Goal: Task Accomplishment & Management: Manage account settings

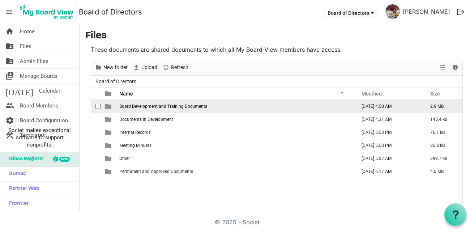
click at [180, 104] on span "Board Development and Training Documents" at bounding box center [163, 106] width 88 height 5
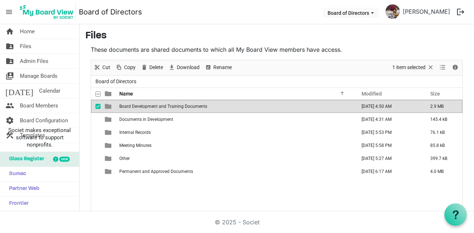
click at [180, 104] on span "Board Development and Training Documents" at bounding box center [163, 106] width 88 height 5
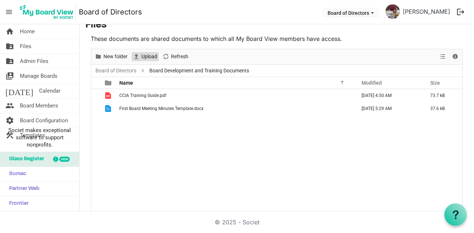
click at [150, 57] on span "Upload" at bounding box center [149, 56] width 17 height 9
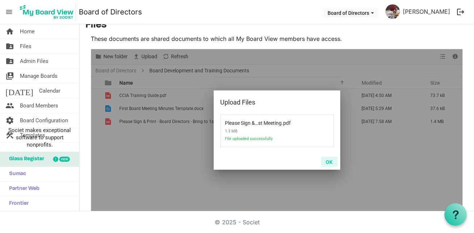
click at [323, 161] on button "OK" at bounding box center [329, 162] width 16 height 10
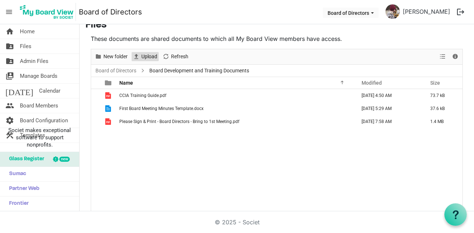
click at [144, 58] on span "Upload" at bounding box center [149, 56] width 17 height 9
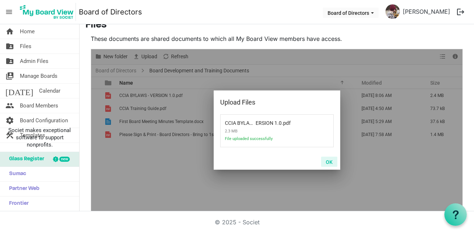
click at [329, 162] on button "OK" at bounding box center [329, 162] width 16 height 10
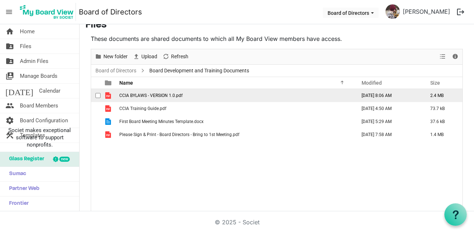
click at [131, 94] on span "CCIA BYLAWS - VERSION 1.0.pdf" at bounding box center [150, 95] width 63 height 5
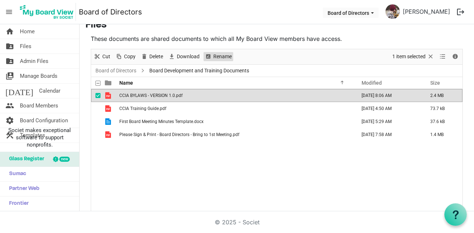
click at [215, 57] on span "Rename" at bounding box center [223, 56] width 20 height 9
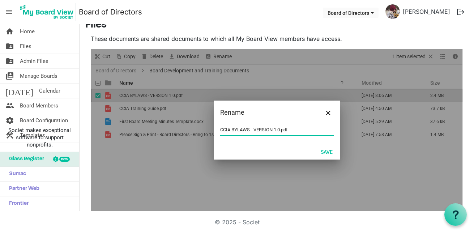
click at [239, 130] on input "CCIA BYLAWS - VERSION 1.0.pdf" at bounding box center [276, 129] width 113 height 11
drag, startPoint x: 231, startPoint y: 128, endPoint x: 247, endPoint y: 128, distance: 16.3
click at [247, 128] on input "CCIA BYLAWS - VERSION 1.0.pdf" at bounding box center [276, 129] width 113 height 11
drag, startPoint x: 251, startPoint y: 129, endPoint x: 266, endPoint y: 127, distance: 15.7
click at [266, 127] on input "CCIA Bylaws - VERSION 1.0.pdf" at bounding box center [276, 129] width 113 height 11
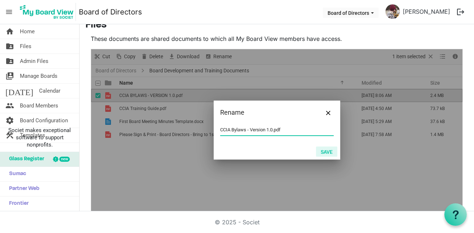
click at [321, 148] on button "Save" at bounding box center [326, 151] width 21 height 10
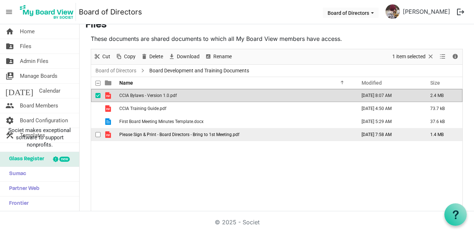
click at [165, 134] on span "Please Sign & Print - Board Directors - Bring to 1st Meeting.pdf" at bounding box center [179, 134] width 120 height 5
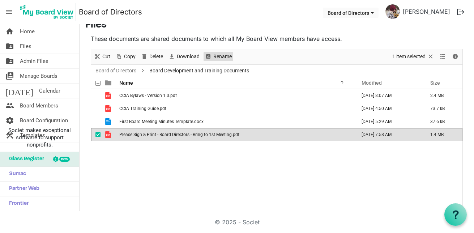
click at [209, 55] on span "Rename" at bounding box center [208, 56] width 9 height 9
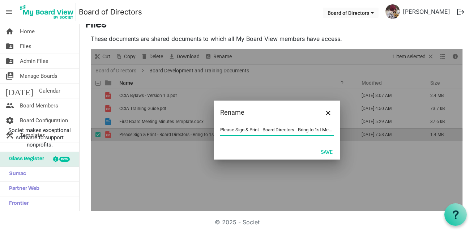
click at [268, 129] on input "Please Sign & Print - Board Directors - Bring to 1st Meeting.pdf" at bounding box center [276, 129] width 113 height 11
drag, startPoint x: 259, startPoint y: 129, endPoint x: 219, endPoint y: 130, distance: 40.5
click at [220, 130] on input "Please Sign & Print - Board Directors - Bring to 1st Meeting.pdf" at bounding box center [276, 129] width 113 height 11
click at [257, 130] on input "Board Directors - Bring to 1st Meeting.pdf" at bounding box center [276, 129] width 113 height 11
paste input "Please Sign & Print -"
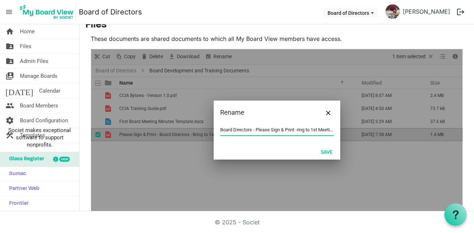
click at [283, 130] on input "Board Directors - Please Sign & Print -ring to 1st Meeting.pdf" at bounding box center [276, 129] width 113 height 11
click at [291, 130] on input "Board Directors - Please Sign, Print -ring to 1st Meeting.pdf" at bounding box center [276, 129] width 113 height 11
click at [294, 130] on input "Board Directors - Please Sign, Print -ring to 1st Meeting.pdf" at bounding box center [276, 129] width 113 height 11
click at [220, 130] on input "Board Directors - Please Sign, Print & Bring to 1st Meeting.pdf" at bounding box center [276, 129] width 113 height 11
type input "Board Directors - Please Sign, Print & Bring to 1st Meeting.pdf"
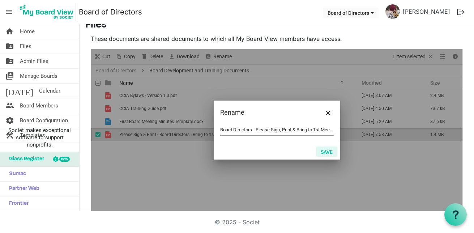
click at [322, 151] on button "Save" at bounding box center [326, 151] width 21 height 10
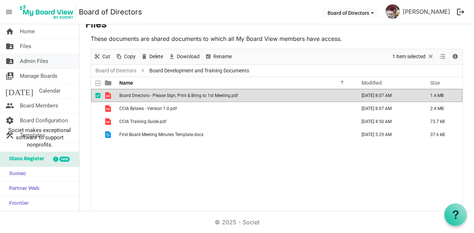
click at [44, 65] on span "Admin Files" at bounding box center [34, 61] width 29 height 14
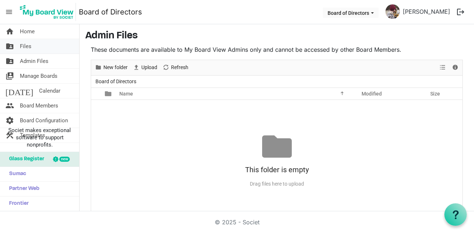
click at [44, 47] on link "folder_shared Files" at bounding box center [39, 46] width 79 height 14
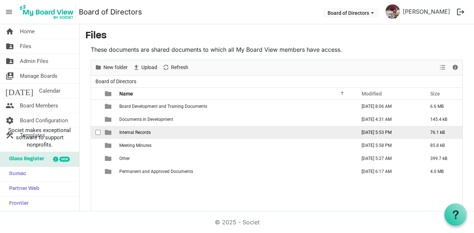
click at [140, 134] on span "Internal Records" at bounding box center [134, 132] width 31 height 5
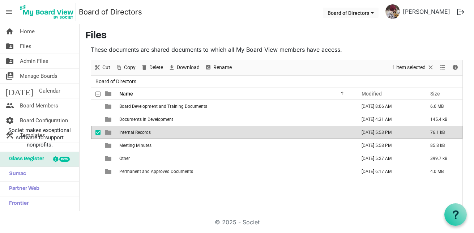
click at [140, 134] on span "Internal Records" at bounding box center [134, 132] width 31 height 5
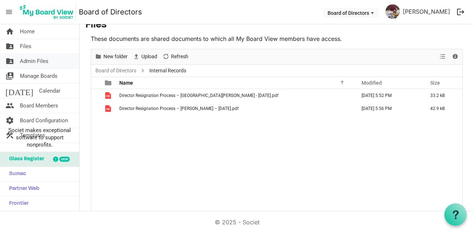
click at [34, 64] on span "Admin Files" at bounding box center [34, 61] width 29 height 14
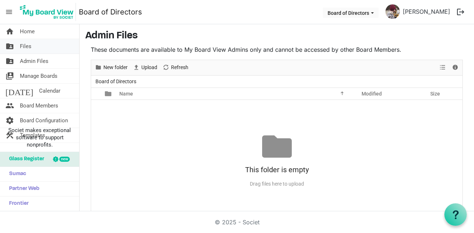
click at [44, 48] on link "folder_shared Files" at bounding box center [39, 46] width 79 height 14
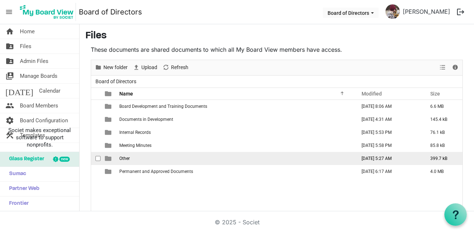
click at [187, 160] on td "Other" at bounding box center [235, 158] width 237 height 13
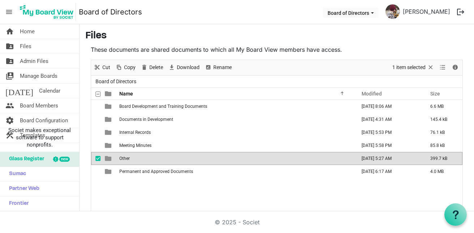
click at [158, 158] on td "Other" at bounding box center [235, 158] width 237 height 13
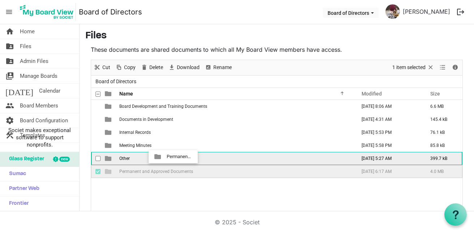
drag, startPoint x: 163, startPoint y: 171, endPoint x: 164, endPoint y: 157, distance: 14.9
click at [164, 157] on tbody "Board Development and Training Documents September 09, 2025 8:06 AM 6.6 MB Docu…" at bounding box center [276, 139] width 371 height 78
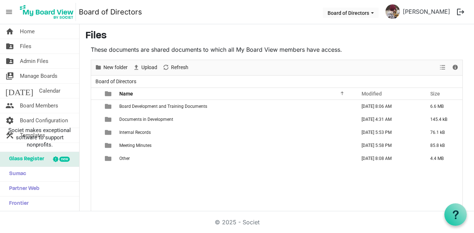
click at [164, 157] on td "Other" at bounding box center [235, 158] width 237 height 13
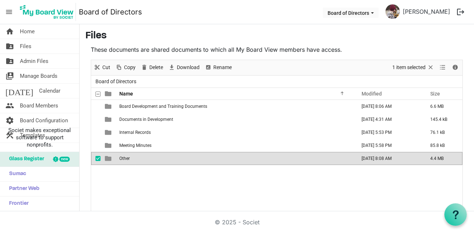
click at [164, 157] on td "Other" at bounding box center [235, 158] width 237 height 13
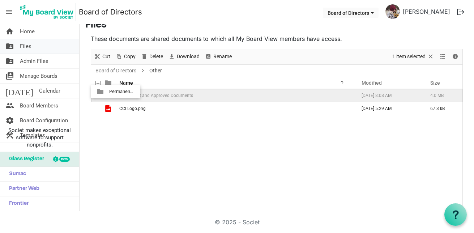
drag, startPoint x: 164, startPoint y: 95, endPoint x: 62, endPoint y: 44, distance: 113.8
click at [62, 44] on div "home Home folder_shared Files folder_shared Admin Files switch_account Manage B…" at bounding box center [237, 117] width 474 height 187
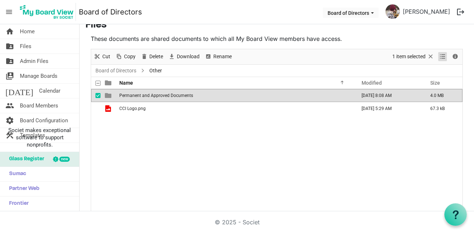
click at [438, 56] on span "View dropdownbutton" at bounding box center [442, 56] width 9 height 9
click at [240, 128] on div "Permanent and Approved Documents September 09, 2025 8:08 AM 4.0 MB CCI Logo.png…" at bounding box center [276, 150] width 371 height 122
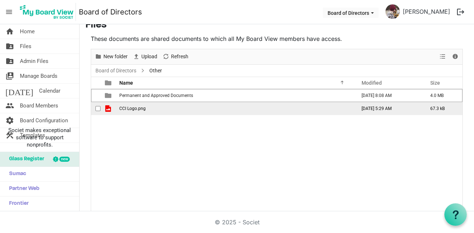
click at [136, 109] on span "CCI Logo.png" at bounding box center [132, 108] width 26 height 5
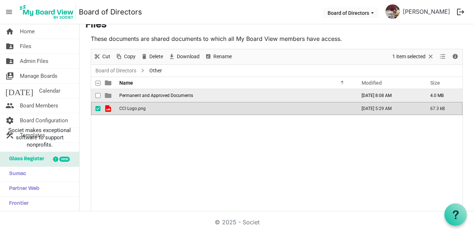
click at [100, 94] on span "checkbox" at bounding box center [97, 95] width 5 height 5
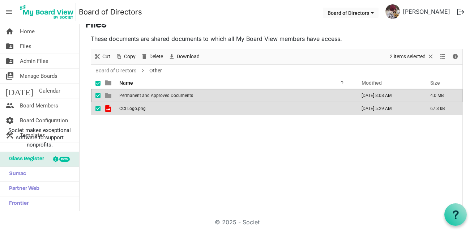
click at [110, 120] on div "Permanent and Approved Documents [DATE] 8:08 AM 4.0 MB CCI Logo.png [DATE] 5:29…" at bounding box center [276, 150] width 371 height 122
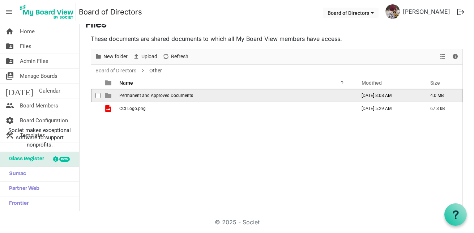
click at [168, 92] on td "Permanent and Approved Documents" at bounding box center [235, 95] width 237 height 13
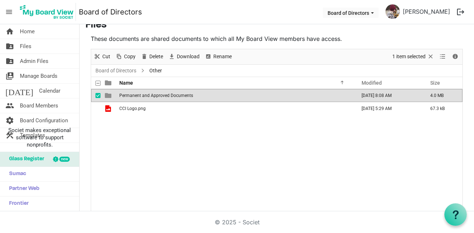
click at [168, 92] on td "Permanent and Approved Documents" at bounding box center [235, 95] width 237 height 13
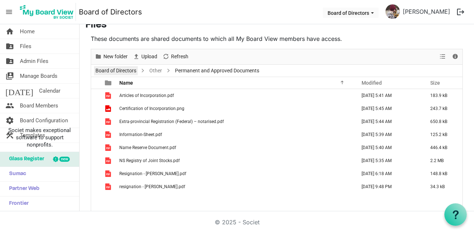
drag, startPoint x: 184, startPoint y: 72, endPoint x: 132, endPoint y: 69, distance: 51.8
click at [132, 69] on ul "Board of Directors Other Permanent and Approved Documents" at bounding box center [276, 71] width 371 height 12
click at [170, 54] on span "Refresh" at bounding box center [166, 56] width 9 height 9
click at [127, 71] on link "Board of Directors" at bounding box center [116, 70] width 44 height 9
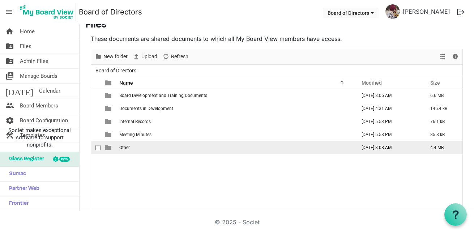
click at [127, 147] on span "Other" at bounding box center [124, 147] width 10 height 5
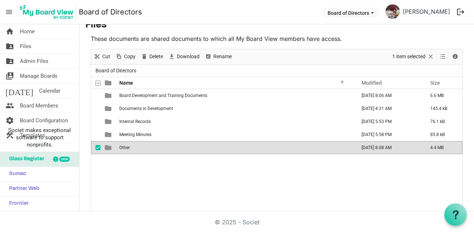
click at [127, 147] on span "Other" at bounding box center [124, 147] width 10 height 5
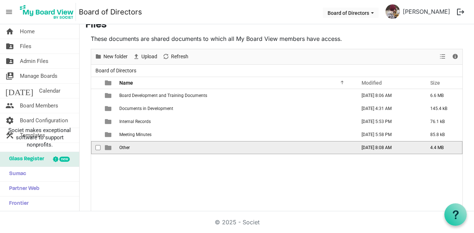
click at [127, 147] on span "Other" at bounding box center [124, 147] width 10 height 5
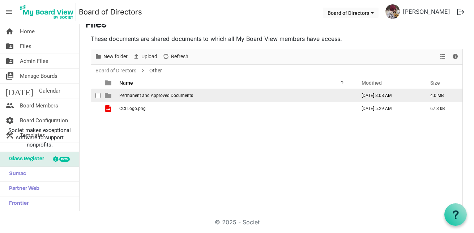
click at [141, 95] on span "Permanent and Approved Documents" at bounding box center [156, 95] width 74 height 5
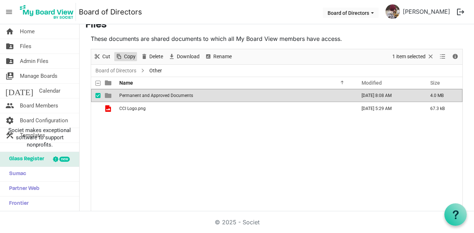
click at [132, 57] on span "Copy" at bounding box center [129, 56] width 13 height 9
click at [108, 70] on link "Board of Directors" at bounding box center [116, 70] width 44 height 9
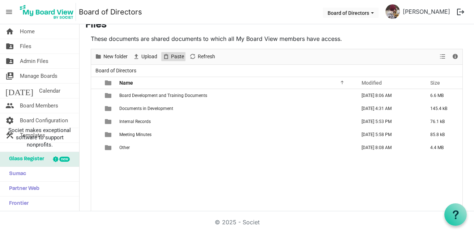
click at [176, 54] on span "Paste" at bounding box center [177, 56] width 14 height 9
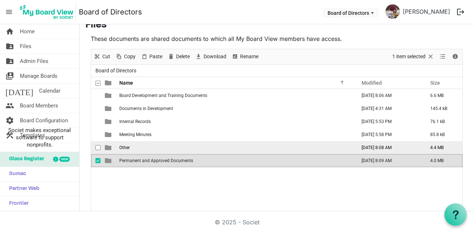
click at [138, 146] on td "Other" at bounding box center [235, 147] width 237 height 13
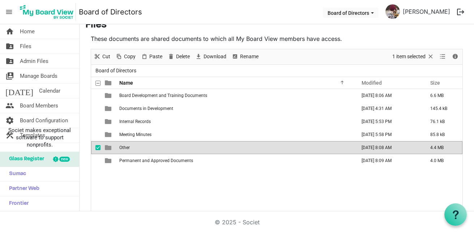
click at [138, 146] on td "Other" at bounding box center [235, 147] width 237 height 13
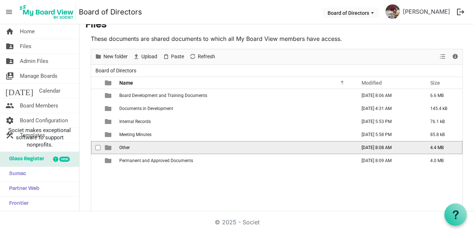
click at [138, 146] on td "Other" at bounding box center [235, 147] width 237 height 13
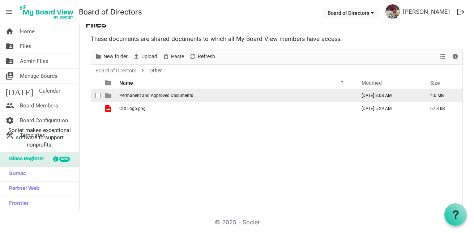
click at [144, 93] on span "Permanent and Approved Documents" at bounding box center [156, 95] width 74 height 5
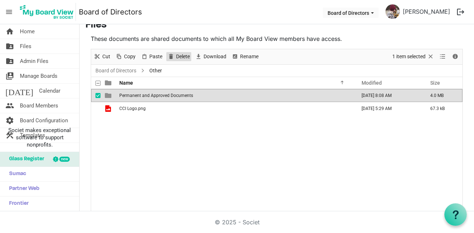
click at [171, 56] on span "Delete" at bounding box center [171, 56] width 9 height 9
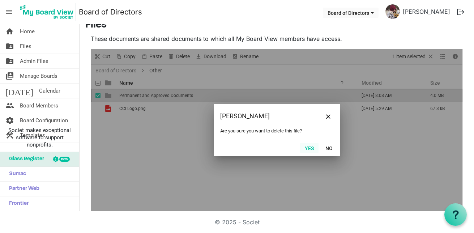
click at [309, 147] on button "Yes" at bounding box center [309, 148] width 18 height 10
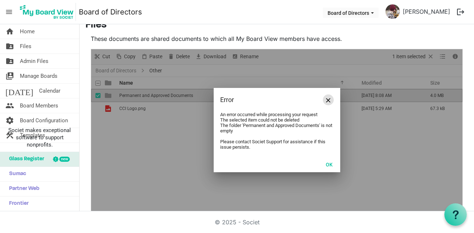
click at [323, 102] on button "Close" at bounding box center [328, 99] width 11 height 11
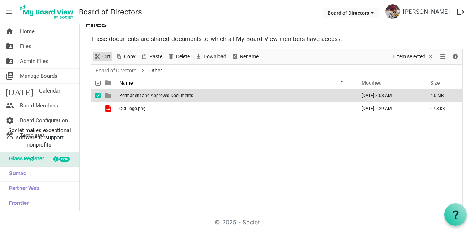
click at [108, 56] on span "Cut" at bounding box center [106, 56] width 9 height 9
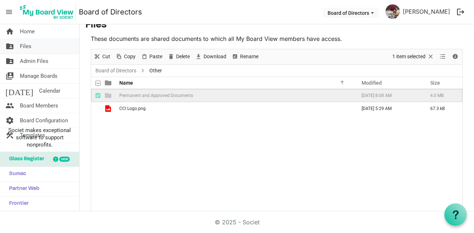
click at [29, 45] on span "Files" at bounding box center [26, 46] width 12 height 14
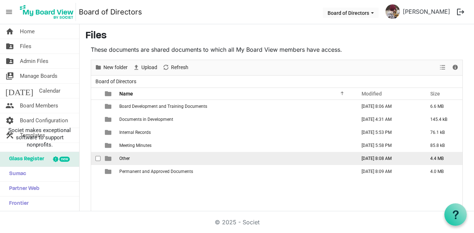
click at [137, 157] on td "Other" at bounding box center [235, 158] width 237 height 13
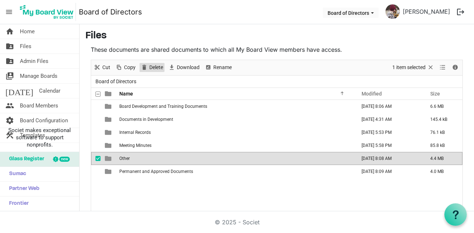
click at [153, 70] on span "Delete" at bounding box center [156, 67] width 15 height 9
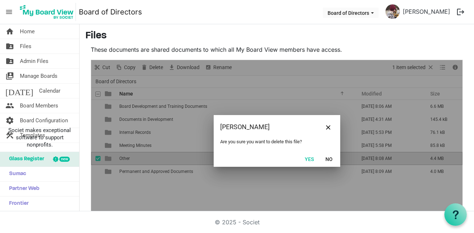
click at [303, 157] on button "Yes" at bounding box center [309, 159] width 18 height 10
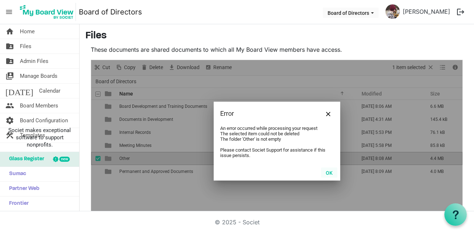
click at [324, 171] on button "OK" at bounding box center [329, 172] width 16 height 10
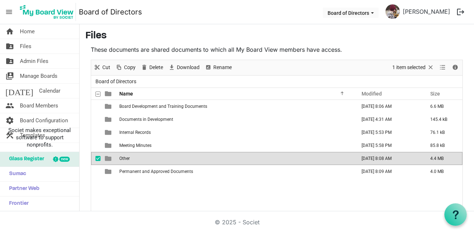
click at [204, 189] on div "Board Development and Training Documents September 09, 2025 8:06 AM 6.6 MB Docu…" at bounding box center [276, 161] width 371 height 122
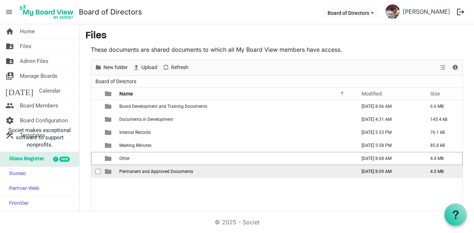
click at [191, 170] on span "Permanent and Approved Documents" at bounding box center [156, 171] width 74 height 5
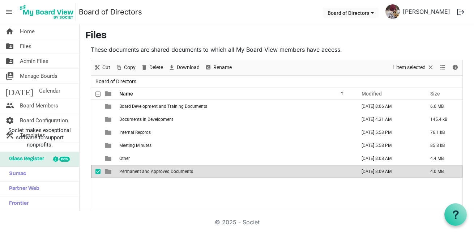
click at [191, 170] on span "Permanent and Approved Documents" at bounding box center [156, 171] width 74 height 5
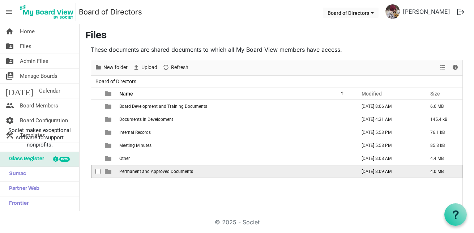
click at [191, 170] on span "Permanent and Approved Documents" at bounding box center [156, 171] width 74 height 5
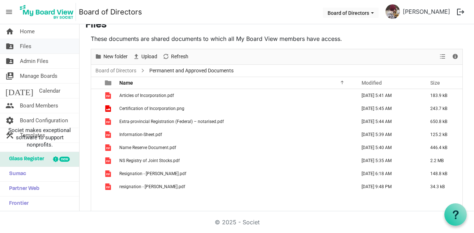
click at [39, 50] on link "folder_shared Files" at bounding box center [39, 46] width 79 height 14
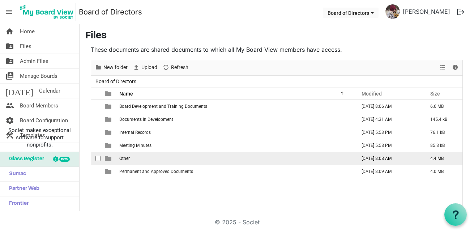
click at [96, 159] on span "checkbox" at bounding box center [97, 158] width 5 height 5
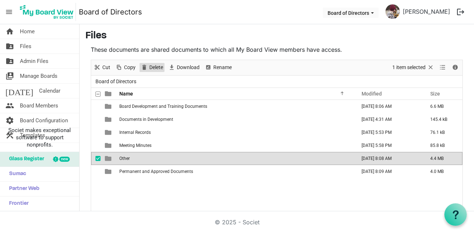
click at [149, 65] on span "Delete" at bounding box center [156, 67] width 15 height 9
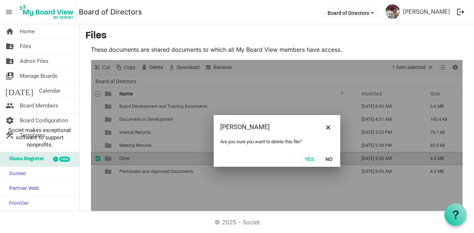
click at [305, 161] on button "Yes" at bounding box center [309, 159] width 18 height 10
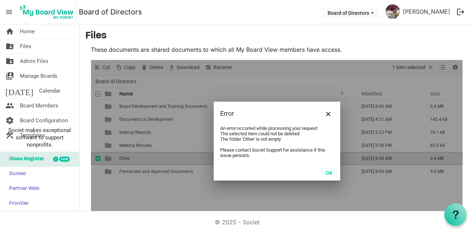
click at [322, 170] on button "OK" at bounding box center [329, 172] width 16 height 10
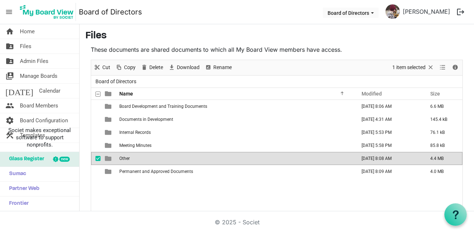
click at [99, 159] on span "checkbox" at bounding box center [97, 158] width 5 height 5
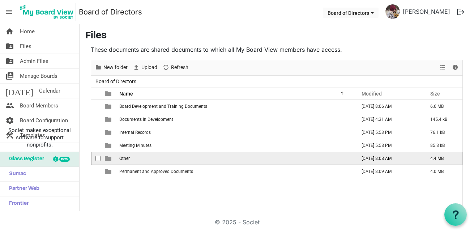
click at [144, 160] on td "Other" at bounding box center [235, 158] width 237 height 13
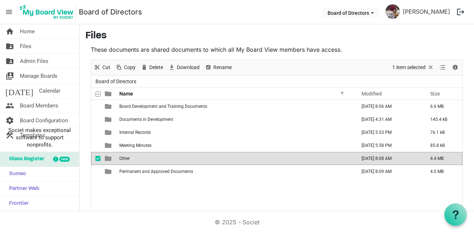
click at [121, 160] on span "Other" at bounding box center [124, 158] width 10 height 5
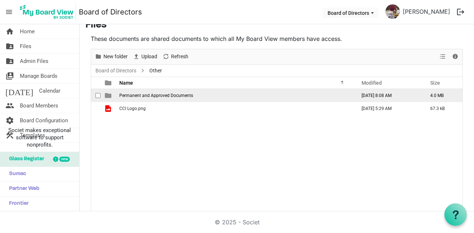
click at [97, 95] on span "checkbox" at bounding box center [97, 95] width 5 height 5
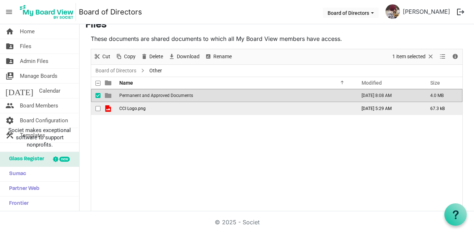
click at [97, 107] on span "checkbox" at bounding box center [97, 108] width 5 height 5
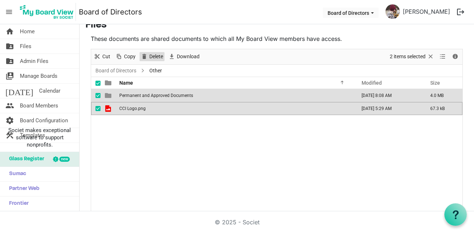
click at [150, 55] on span "Delete" at bounding box center [156, 56] width 15 height 9
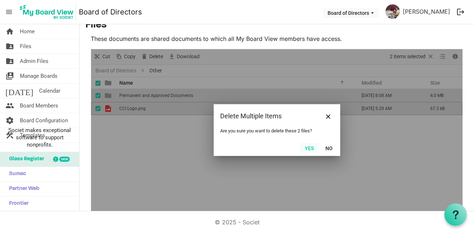
click at [313, 149] on button "Yes" at bounding box center [309, 148] width 18 height 10
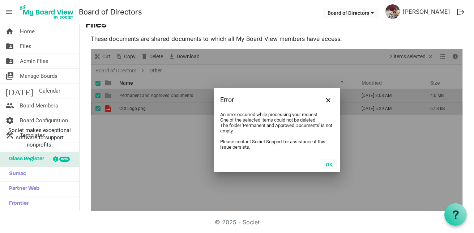
click at [325, 165] on button "OK" at bounding box center [329, 164] width 16 height 10
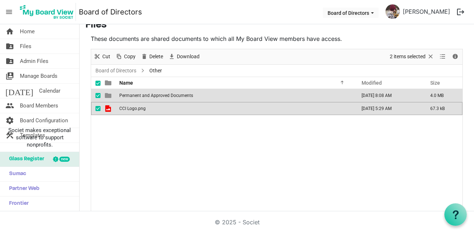
click at [124, 126] on div "Permanent and Approved Documents September 09, 2025 8:08 AM 4.0 MB CCI Logo.png…" at bounding box center [276, 150] width 371 height 122
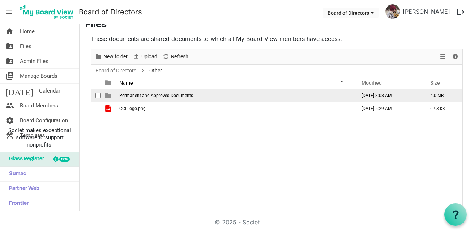
click at [97, 97] on span "checkbox" at bounding box center [97, 95] width 5 height 5
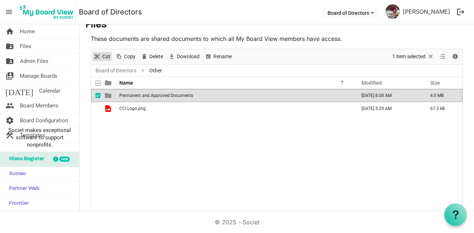
click at [100, 60] on span "Cut" at bounding box center [97, 56] width 9 height 9
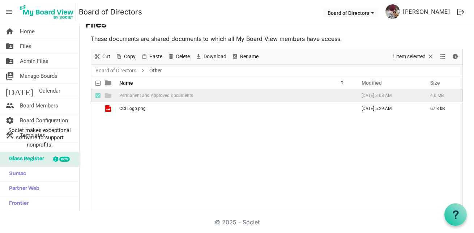
click at [105, 118] on div "Permanent and Approved Documents September 09, 2025 8:08 AM 4.0 MB CCI Logo.png…" at bounding box center [276, 150] width 371 height 122
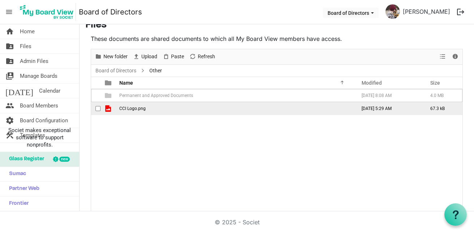
click at [98, 108] on span "checkbox" at bounding box center [97, 108] width 5 height 5
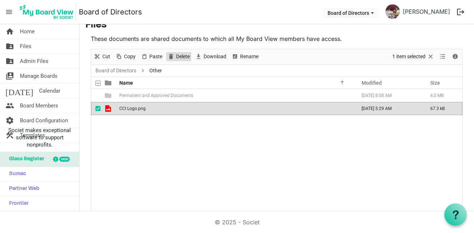
click at [174, 56] on span "Delete" at bounding box center [171, 56] width 9 height 9
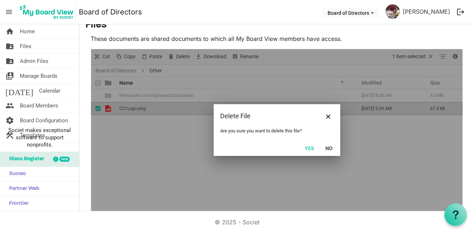
click at [153, 139] on div at bounding box center [276, 130] width 371 height 162
drag, startPoint x: 327, startPoint y: 149, endPoint x: 320, endPoint y: 148, distance: 7.0
click at [327, 149] on button "No" at bounding box center [329, 148] width 17 height 10
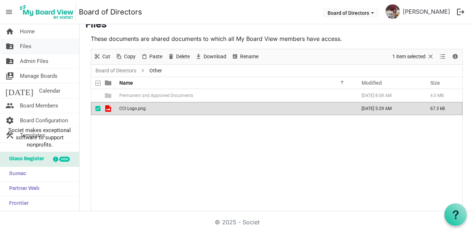
click at [15, 43] on link "folder_shared Files" at bounding box center [39, 46] width 79 height 14
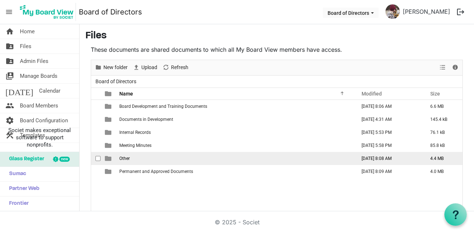
click at [133, 160] on td "Other" at bounding box center [235, 158] width 237 height 13
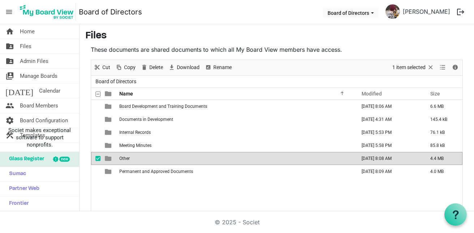
click at [133, 160] on td "Other" at bounding box center [235, 158] width 237 height 13
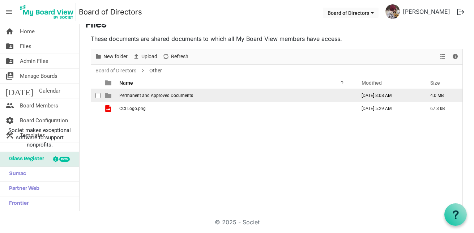
click at [98, 98] on span "checkbox" at bounding box center [97, 95] width 5 height 5
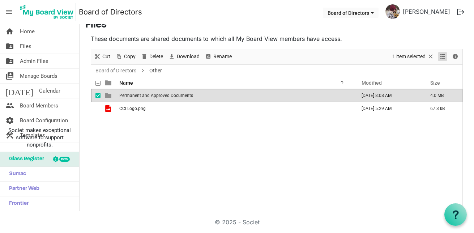
click at [438, 58] on span "View dropdownbutton" at bounding box center [442, 56] width 9 height 9
click at [324, 126] on div "Permanent and Approved Documents [DATE] 8:08 AM 4.0 MB CCI Logo.png [DATE] 5:29…" at bounding box center [276, 150] width 371 height 122
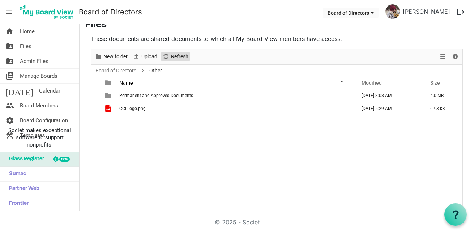
click at [172, 58] on span "Refresh" at bounding box center [179, 56] width 19 height 9
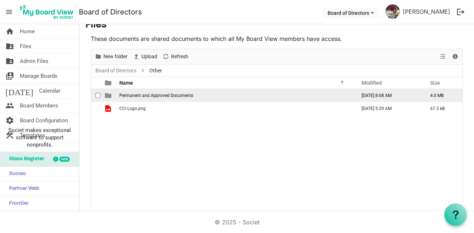
click at [100, 97] on span "checkbox" at bounding box center [97, 95] width 5 height 5
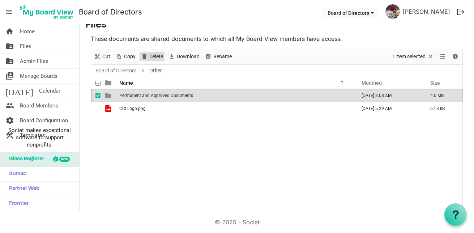
click at [154, 56] on span "Delete" at bounding box center [156, 56] width 15 height 9
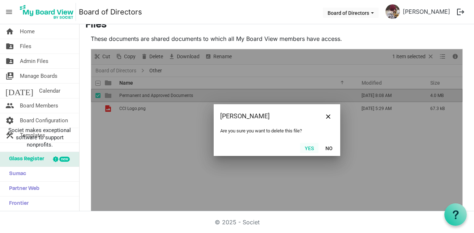
click at [304, 150] on button "Yes" at bounding box center [309, 148] width 18 height 10
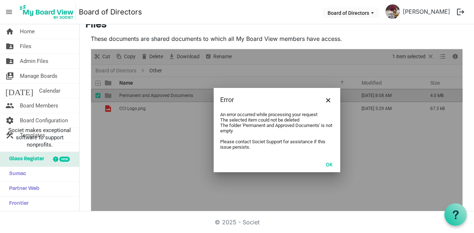
drag, startPoint x: 329, startPoint y: 160, endPoint x: 327, endPoint y: 164, distance: 4.4
click at [328, 164] on button "OK" at bounding box center [329, 164] width 16 height 10
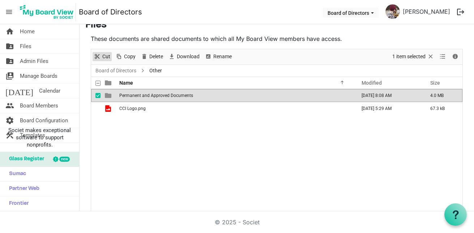
click at [110, 57] on span "Cut" at bounding box center [106, 56] width 9 height 9
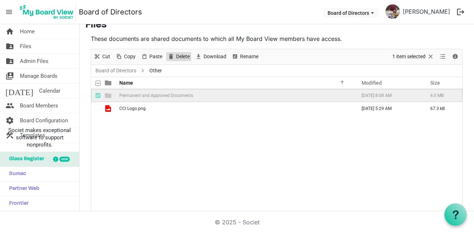
click at [172, 55] on span "Delete" at bounding box center [171, 56] width 9 height 9
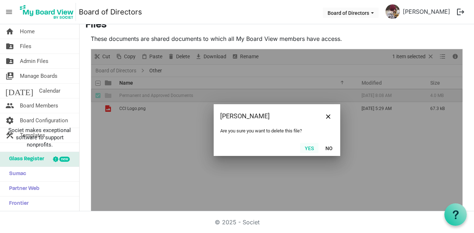
click at [307, 149] on button "Yes" at bounding box center [309, 148] width 18 height 10
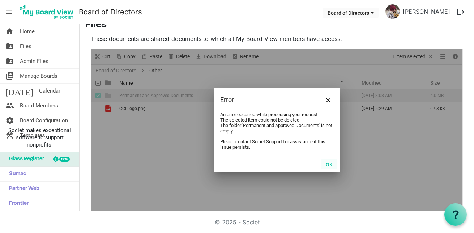
click at [330, 164] on button "OK" at bounding box center [329, 164] width 16 height 10
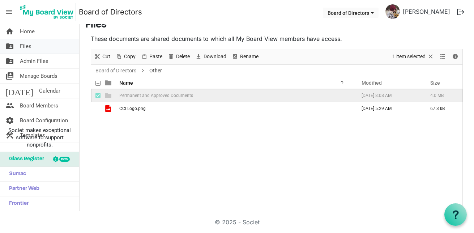
click at [32, 47] on link "folder_shared Files" at bounding box center [39, 46] width 79 height 14
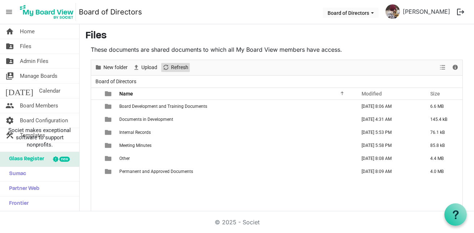
click at [185, 64] on span "Refresh" at bounding box center [179, 67] width 19 height 9
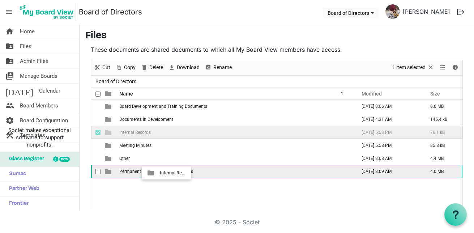
drag, startPoint x: 135, startPoint y: 131, endPoint x: 158, endPoint y: 173, distance: 47.5
click at [158, 173] on tbody "Board Development and Training Documents September 09, 2025 8:06 AM 6.6 MB Docu…" at bounding box center [276, 139] width 371 height 78
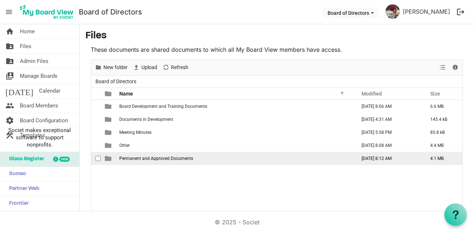
click at [165, 159] on span "Permanent and Approved Documents" at bounding box center [156, 158] width 74 height 5
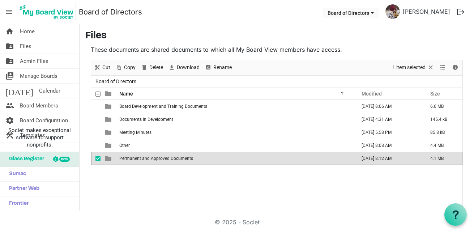
click at [165, 159] on span "Permanent and Approved Documents" at bounding box center [156, 158] width 74 height 5
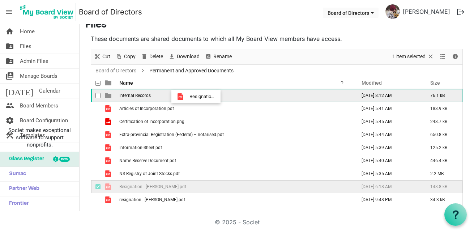
drag, startPoint x: 193, startPoint y: 187, endPoint x: 187, endPoint y: 97, distance: 90.9
click at [187, 97] on tbody "Internal Records September 09, 2025 8:12 AM 76.1 kB Articles of Incorporation.p…" at bounding box center [276, 147] width 371 height 117
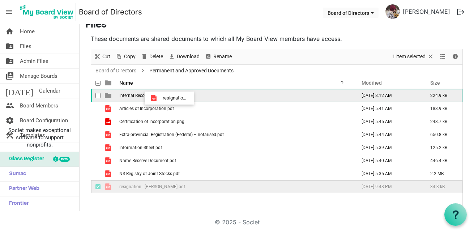
drag, startPoint x: 162, startPoint y: 184, endPoint x: 160, endPoint y: 98, distance: 86.4
click at [160, 98] on tbody "Internal Records September 09, 2025 8:12 AM 224.9 kB Articles of Incorporation.…" at bounding box center [276, 141] width 371 height 104
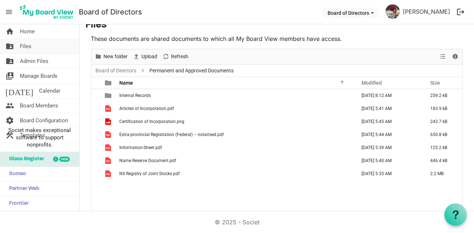
click at [40, 46] on link "folder_shared Files" at bounding box center [39, 46] width 79 height 14
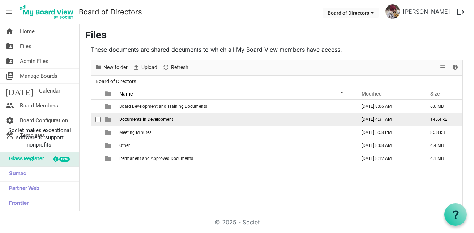
click at [163, 117] on span "Documents in Development" at bounding box center [146, 119] width 54 height 5
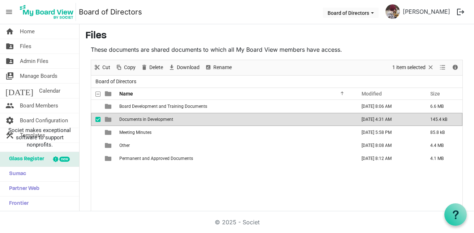
click at [163, 117] on span "Documents in Development" at bounding box center [146, 119] width 54 height 5
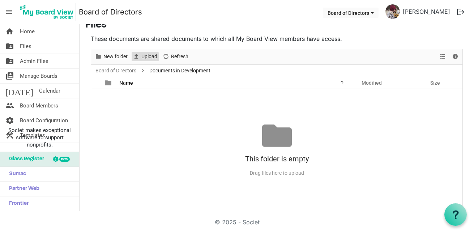
click at [141, 55] on span "Upload" at bounding box center [149, 56] width 17 height 9
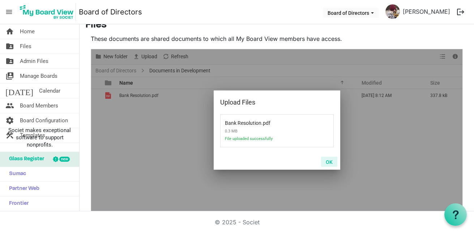
drag, startPoint x: 329, startPoint y: 166, endPoint x: 326, endPoint y: 162, distance: 4.9
click at [329, 165] on button "OK" at bounding box center [329, 162] width 16 height 10
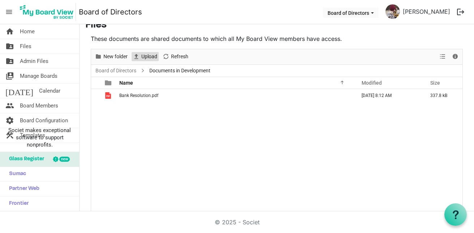
click at [148, 56] on span "Upload" at bounding box center [149, 56] width 17 height 9
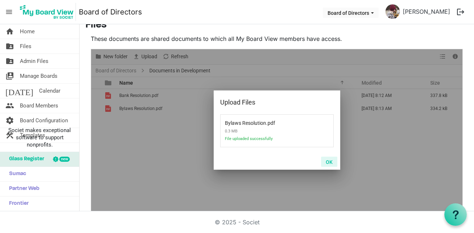
click at [330, 163] on button "OK" at bounding box center [329, 162] width 16 height 10
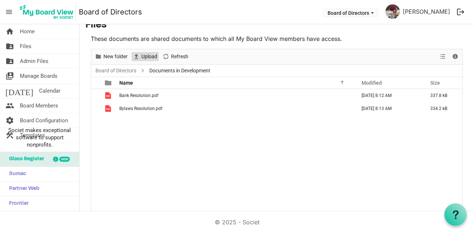
click at [140, 57] on span "Upload" at bounding box center [136, 56] width 9 height 9
click at [49, 45] on link "folder_shared Files" at bounding box center [39, 46] width 79 height 14
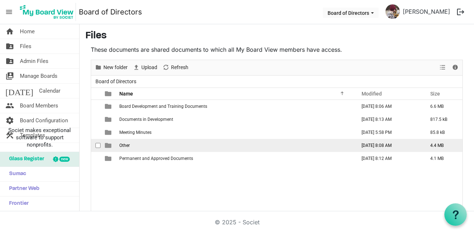
click at [126, 146] on span "Other" at bounding box center [124, 145] width 10 height 5
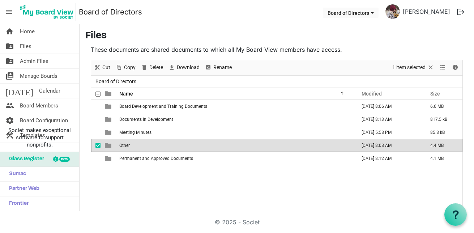
click at [126, 146] on span "Other" at bounding box center [124, 145] width 10 height 5
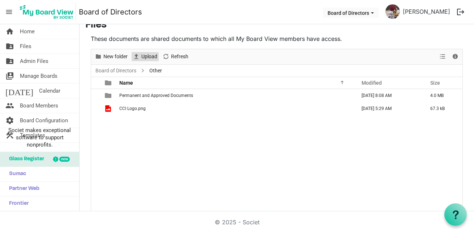
click at [154, 54] on span "Upload" at bounding box center [149, 56] width 17 height 9
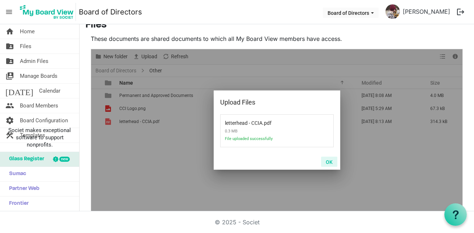
click at [331, 161] on button "OK" at bounding box center [329, 162] width 16 height 10
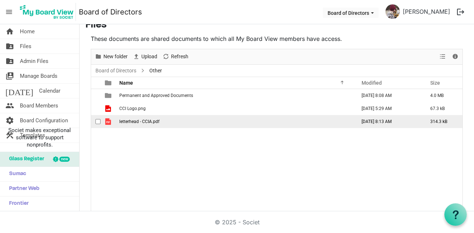
click at [149, 121] on span "letterhead - CCIA.pdf" at bounding box center [139, 121] width 40 height 5
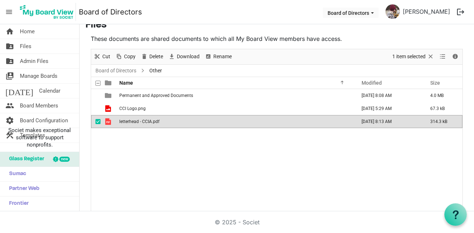
click at [149, 121] on span "letterhead - CCIA.pdf" at bounding box center [139, 121] width 40 height 5
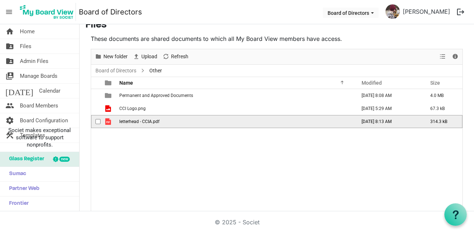
click at [149, 121] on span "letterhead - CCIA.pdf" at bounding box center [139, 121] width 40 height 5
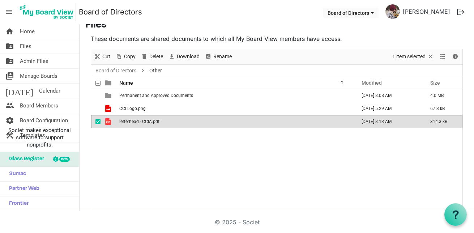
click at [150, 121] on span "letterhead - CCIA.pdf" at bounding box center [139, 121] width 40 height 5
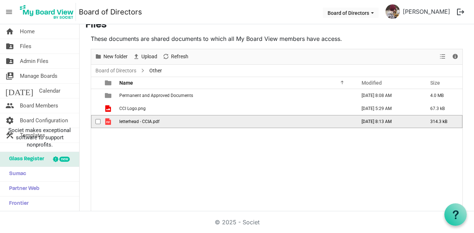
click at [150, 121] on span "letterhead - CCIA.pdf" at bounding box center [139, 121] width 40 height 5
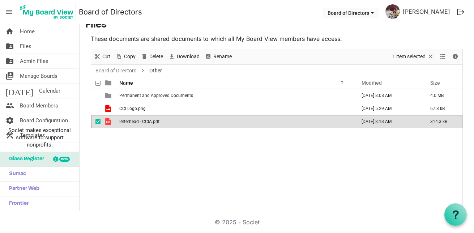
click at [181, 149] on div "Permanent and Approved Documents September 09, 2025 8:08 AM 4.0 MB CCI Logo.png…" at bounding box center [276, 150] width 371 height 122
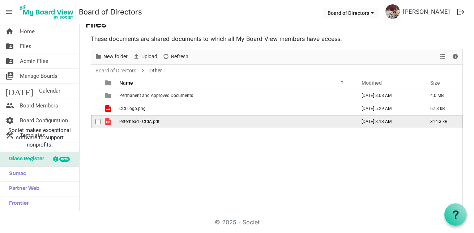
click at [180, 121] on td "letterhead - CCIA.pdf" at bounding box center [235, 121] width 237 height 13
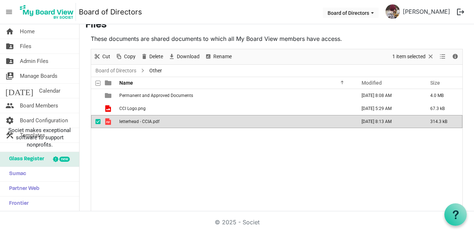
click at [180, 121] on td "letterhead - CCIA.pdf" at bounding box center [235, 121] width 237 height 13
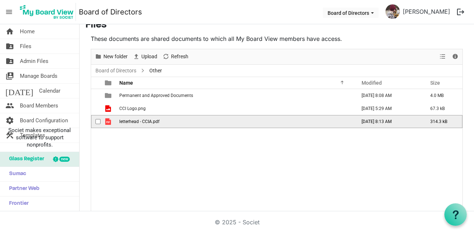
click at [180, 121] on td "letterhead - CCIA.pdf" at bounding box center [235, 121] width 237 height 13
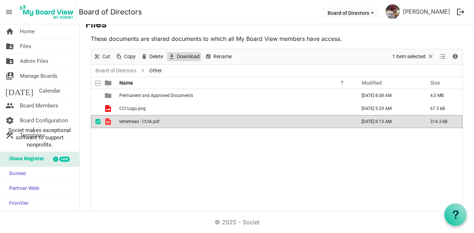
click at [184, 56] on span "Download" at bounding box center [188, 56] width 24 height 9
click at [218, 56] on span "Rename" at bounding box center [223, 56] width 20 height 9
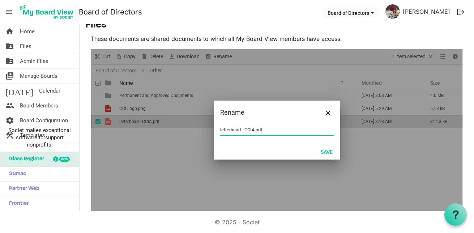
click at [239, 127] on input "letterhead - CCIA.pdf" at bounding box center [276, 129] width 113 height 11
drag, startPoint x: 252, startPoint y: 129, endPoint x: 191, endPoint y: 127, distance: 60.4
click at [203, 132] on div "Rename letterhead - CCIA.pdf Save" at bounding box center [276, 130] width 371 height 162
click at [323, 150] on button "Save" at bounding box center [326, 151] width 21 height 10
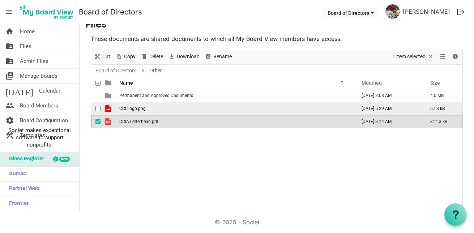
click at [136, 107] on span "CCI Logo.png" at bounding box center [132, 108] width 26 height 5
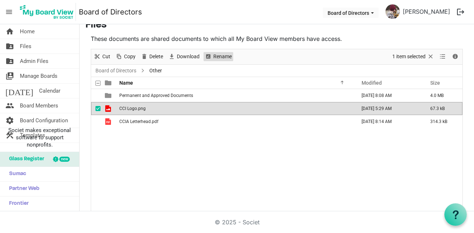
click at [218, 55] on span "Rename" at bounding box center [223, 56] width 20 height 9
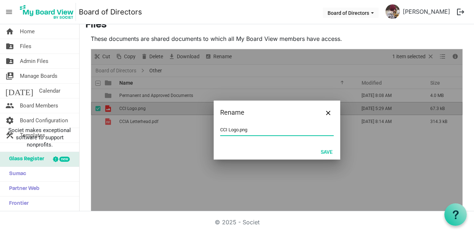
click at [224, 129] on input "CCI Logo.png" at bounding box center [276, 129] width 113 height 11
click at [328, 152] on button "Save" at bounding box center [326, 151] width 21 height 10
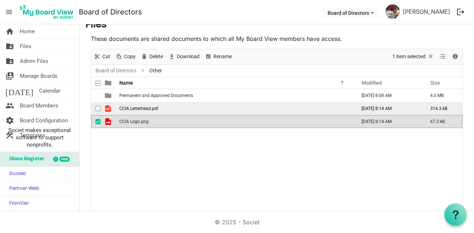
click at [150, 106] on span "CCIA Letterhead.pdf" at bounding box center [138, 108] width 39 height 5
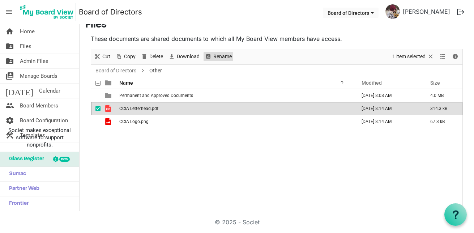
click at [229, 55] on span "Rename" at bounding box center [223, 56] width 20 height 9
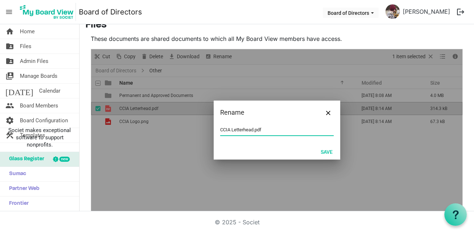
click at [248, 129] on input "CCIA Letterhead.pdf" at bounding box center [276, 129] width 113 height 11
click at [252, 129] on input "CCIA Letterhead.pdf" at bounding box center [276, 129] width 113 height 11
type input "CCIA Letterhead (black & white version).pdf"
click at [328, 147] on button "Save" at bounding box center [326, 151] width 21 height 10
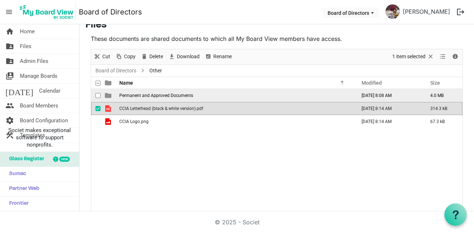
click at [115, 95] on td "is template cell column header type" at bounding box center [108, 95] width 17 height 13
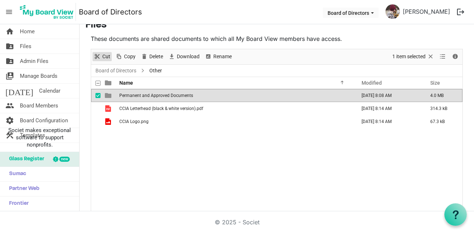
click at [99, 56] on span "Cut" at bounding box center [97, 56] width 9 height 9
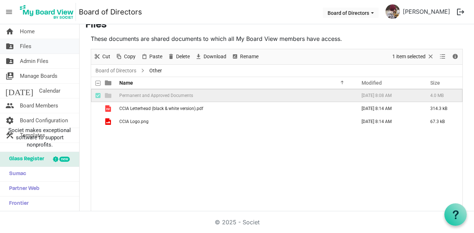
click at [34, 50] on link "folder_shared Files" at bounding box center [39, 46] width 79 height 14
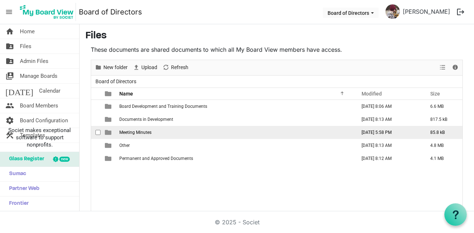
click at [185, 135] on td "Meeting Minutes" at bounding box center [235, 132] width 237 height 13
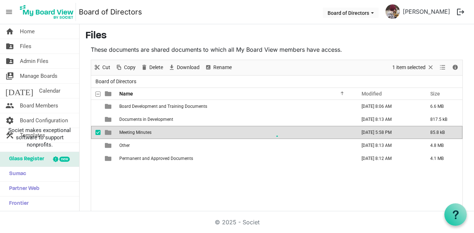
scroll to position [11, 0]
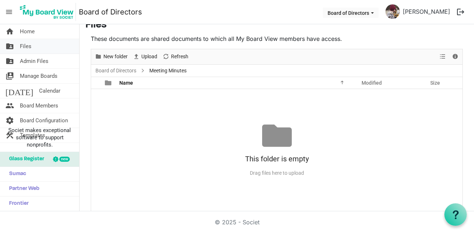
click at [50, 48] on link "folder_shared Files" at bounding box center [39, 46] width 79 height 14
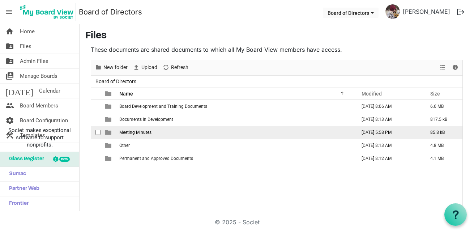
click at [157, 132] on td "Meeting Minutes" at bounding box center [235, 132] width 237 height 13
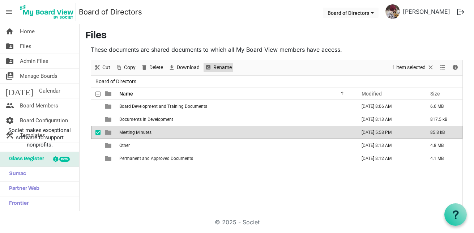
click at [217, 67] on span "Rename" at bounding box center [223, 67] width 20 height 9
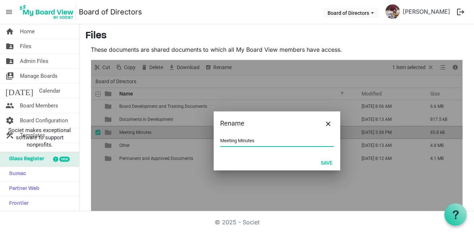
click at [294, 142] on input "Meeting Minutes" at bounding box center [276, 140] width 113 height 11
click at [324, 163] on button "Save" at bounding box center [326, 162] width 21 height 10
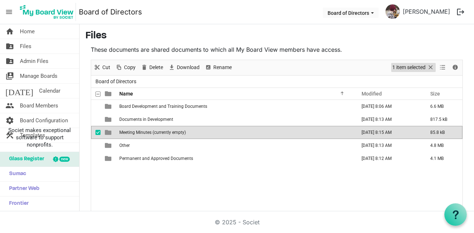
click at [427, 67] on span "Selection" at bounding box center [430, 67] width 9 height 9
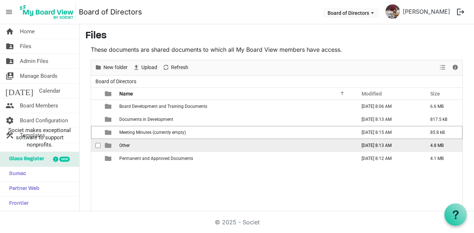
click at [148, 146] on td "Other" at bounding box center [235, 145] width 237 height 13
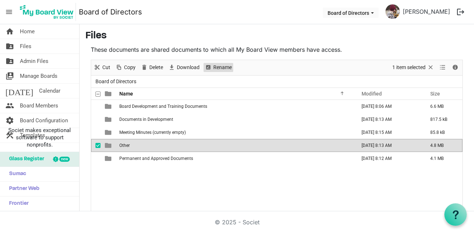
click at [227, 68] on span "Rename" at bounding box center [223, 67] width 20 height 9
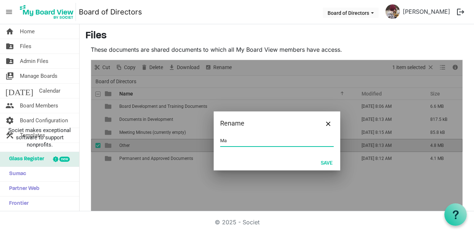
type input "M"
type input "D"
type input "Marketing & Design"
click at [328, 160] on button "Save" at bounding box center [326, 162] width 21 height 10
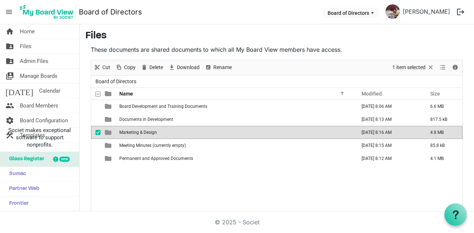
click at [125, 179] on div "Board Development and Training Documents September 09, 2025 8:06 AM 6.6 MB Docu…" at bounding box center [276, 161] width 371 height 122
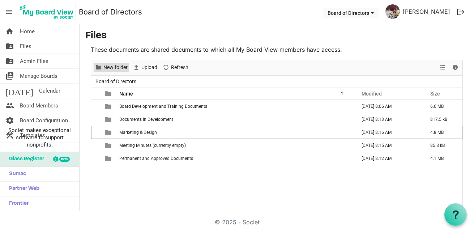
click at [122, 69] on span "New folder" at bounding box center [116, 67] width 26 height 9
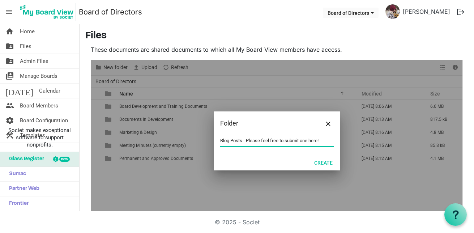
click at [220, 141] on input "Blog Posts - Please feel free to submit one here!" at bounding box center [276, 140] width 113 height 11
type input "Website Blog Posts - Please feel free to submit one here!"
click at [323, 162] on button "Create" at bounding box center [323, 162] width 28 height 10
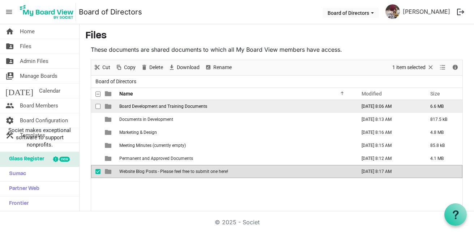
click at [167, 106] on span "Board Development and Training Documents" at bounding box center [163, 106] width 88 height 5
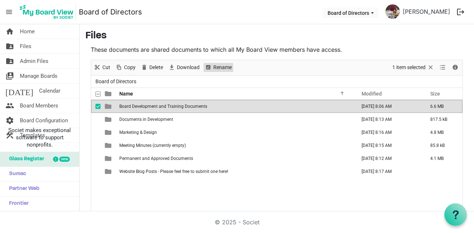
click at [215, 65] on span "Rename" at bounding box center [223, 67] width 20 height 9
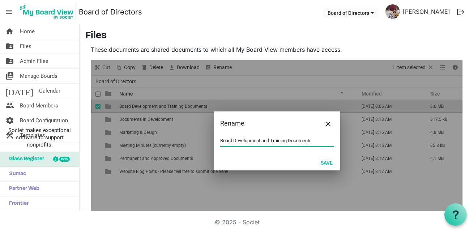
click at [317, 142] on input "Board Development and Training Documents" at bounding box center [276, 140] width 113 height 11
type input "Board Development and Training Documents - Please Review"
click at [324, 161] on button "Save" at bounding box center [326, 162] width 21 height 10
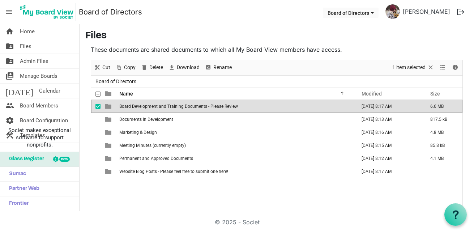
click at [151, 191] on div "Board Development and Training Documents - Please Review September 09, 2025 8:1…" at bounding box center [276, 161] width 371 height 122
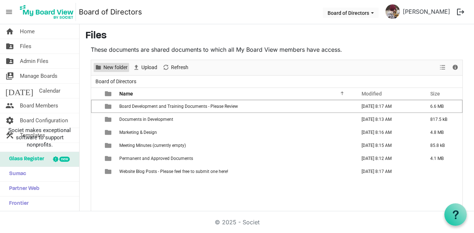
click at [114, 68] on span "New folder" at bounding box center [116, 67] width 26 height 9
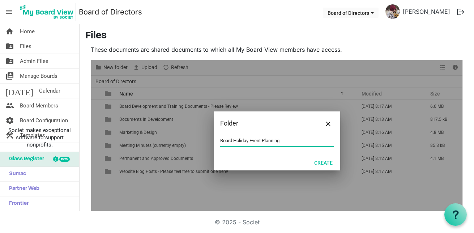
drag, startPoint x: 249, startPoint y: 140, endPoint x: 270, endPoint y: 151, distance: 24.6
click at [285, 144] on input "Board Holiday Event Planning" at bounding box center [276, 140] width 113 height 11
click at [285, 140] on input "Board Holiday Celebration Plannng" at bounding box center [276, 140] width 113 height 11
type input "Board Holiday Celebration Planning"
click at [321, 163] on button "Create" at bounding box center [323, 162] width 28 height 10
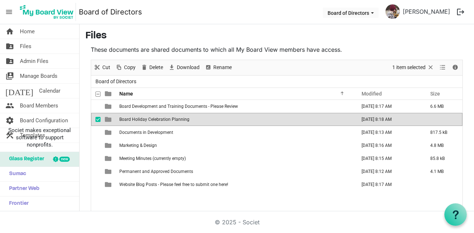
click at [185, 118] on span "Board Holiday Celebration Planning" at bounding box center [154, 119] width 70 height 5
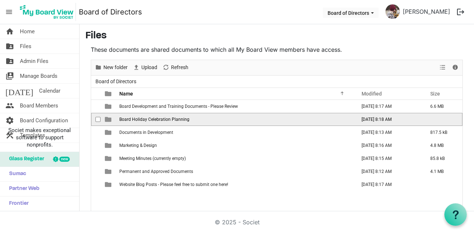
click at [185, 118] on span "Board Holiday Celebration Planning" at bounding box center [154, 119] width 70 height 5
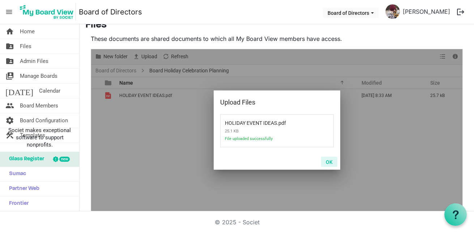
click at [323, 160] on button "OK" at bounding box center [329, 162] width 16 height 10
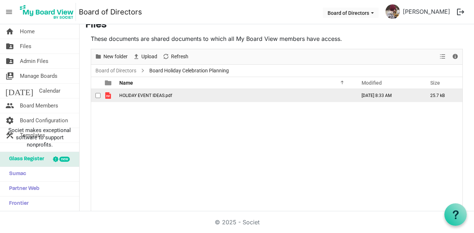
click at [148, 94] on span "HOLIDAY EVENT IDEAS.pdf" at bounding box center [145, 95] width 53 height 5
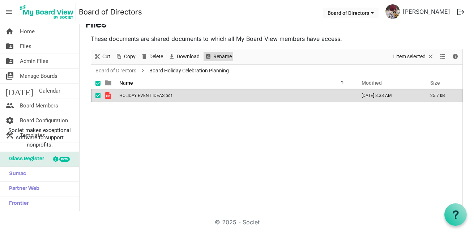
click at [217, 60] on span "Rename" at bounding box center [223, 56] width 20 height 9
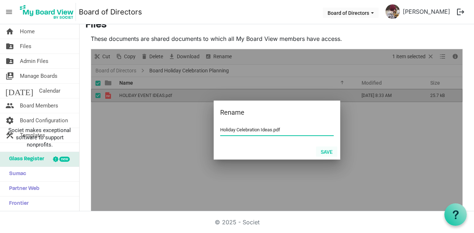
type input "Holiday Celebration Ideas.pdf"
click at [325, 151] on button "Save" at bounding box center [326, 151] width 21 height 10
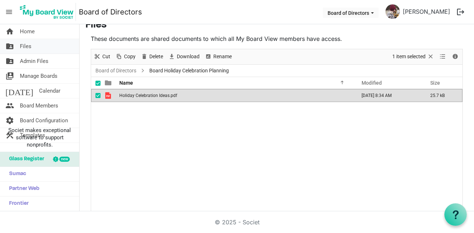
click at [50, 49] on link "folder_shared Files" at bounding box center [39, 46] width 79 height 14
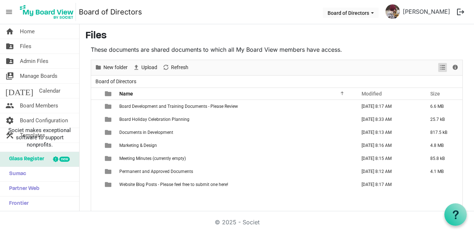
click at [438, 69] on span "View dropdownbutton" at bounding box center [442, 67] width 9 height 9
click at [116, 69] on span "New folder" at bounding box center [116, 67] width 26 height 9
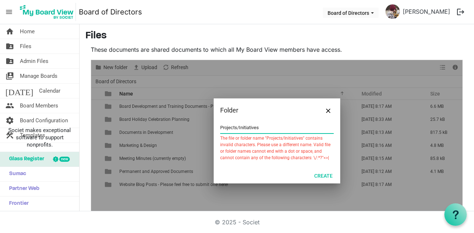
click at [237, 128] on input "Projects/Initiatives" at bounding box center [276, 127] width 113 height 11
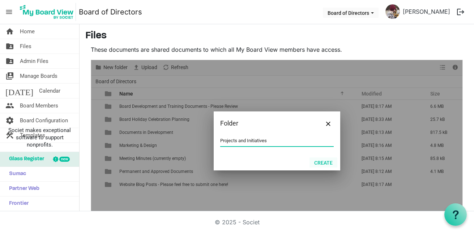
type input "Projects and Initiatives"
click at [326, 160] on button "Create" at bounding box center [323, 162] width 28 height 10
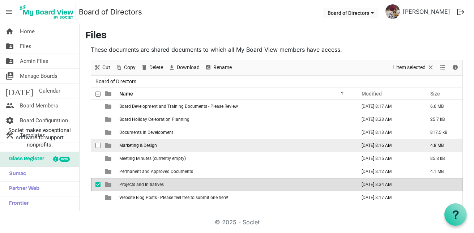
click at [277, 146] on td "Marketing & Design" at bounding box center [235, 145] width 237 height 13
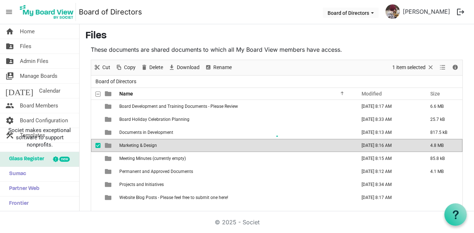
scroll to position [11, 0]
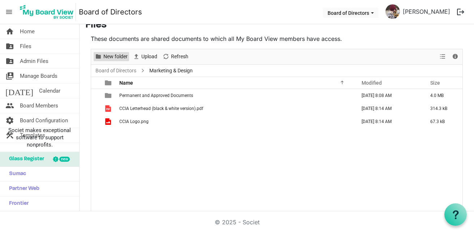
click at [124, 57] on span "New folder" at bounding box center [116, 56] width 26 height 9
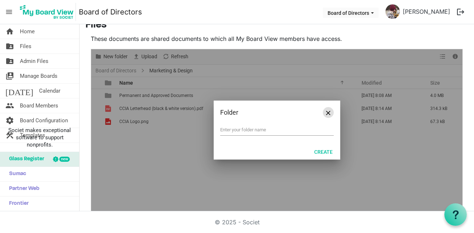
click at [323, 117] on button "Close" at bounding box center [328, 112] width 11 height 11
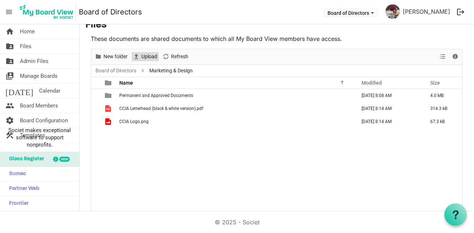
click at [153, 57] on span "Upload" at bounding box center [149, 56] width 17 height 9
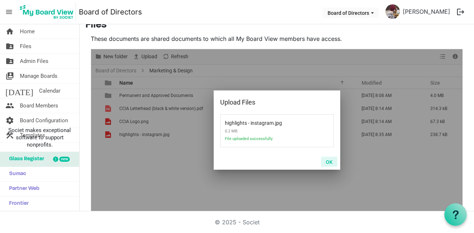
click at [324, 166] on button "OK" at bounding box center [329, 162] width 16 height 10
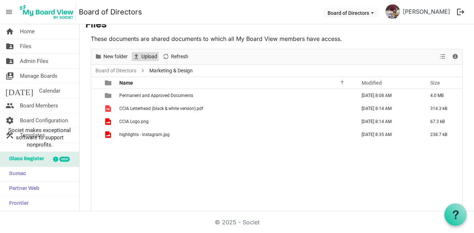
click at [146, 60] on span "Upload" at bounding box center [149, 56] width 17 height 9
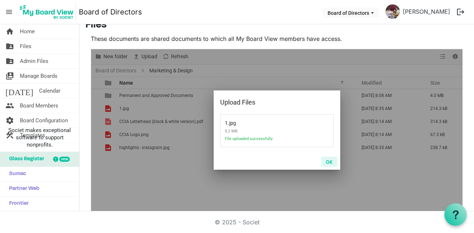
click at [328, 162] on button "OK" at bounding box center [329, 162] width 16 height 10
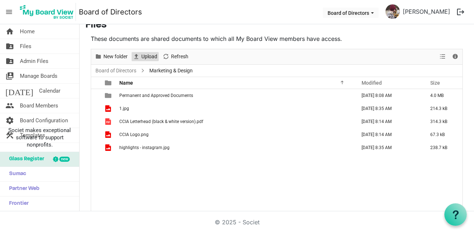
click at [148, 53] on span "Upload" at bounding box center [149, 56] width 17 height 9
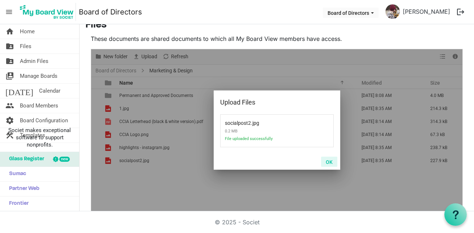
click at [331, 160] on button "OK" at bounding box center [329, 162] width 16 height 10
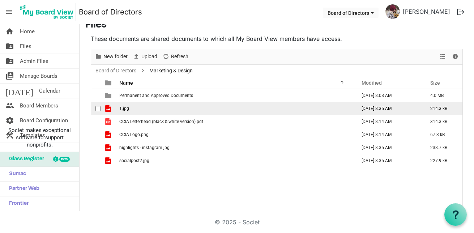
click at [127, 106] on span "1.jpg" at bounding box center [124, 108] width 10 height 5
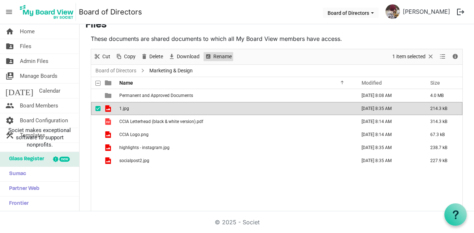
click at [223, 55] on span "Rename" at bounding box center [223, 56] width 20 height 9
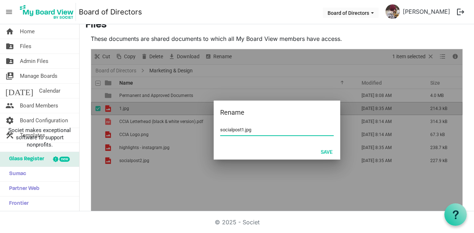
type input "socialpost1.jpg"
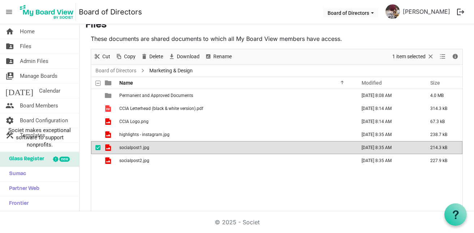
click at [144, 147] on span "socialpost1.jpg" at bounding box center [134, 147] width 30 height 5
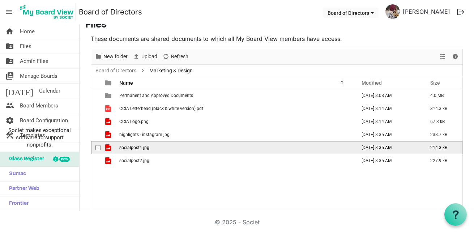
click at [144, 147] on span "socialpost1.jpg" at bounding box center [134, 147] width 30 height 5
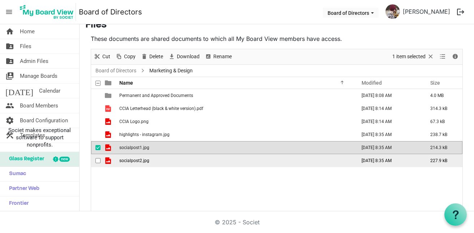
click at [184, 158] on td "socialpost2.jpg" at bounding box center [235, 160] width 237 height 13
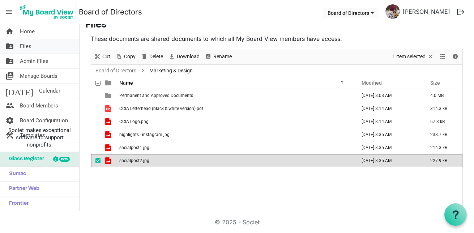
click at [43, 50] on link "folder_shared Files" at bounding box center [39, 46] width 79 height 14
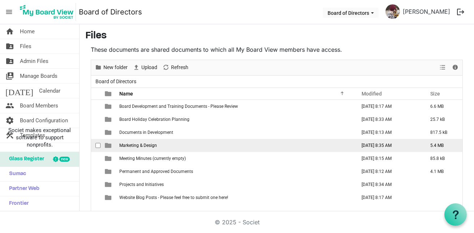
click at [149, 146] on span "Marketing & Design" at bounding box center [138, 145] width 38 height 5
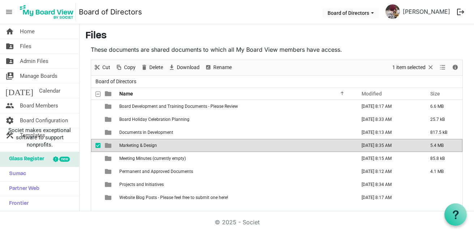
click at [149, 146] on span "Marketing & Design" at bounding box center [138, 145] width 38 height 5
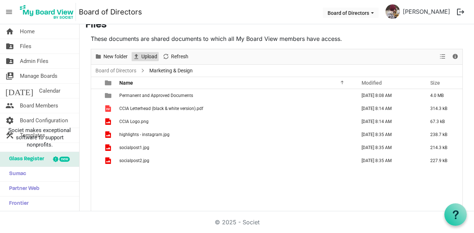
click at [145, 59] on span "Upload" at bounding box center [149, 56] width 17 height 9
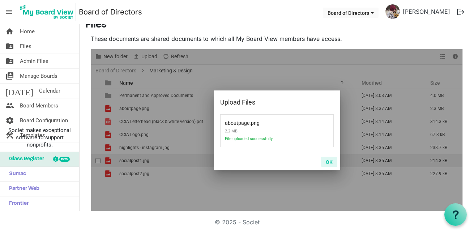
click at [329, 162] on button "OK" at bounding box center [329, 162] width 16 height 10
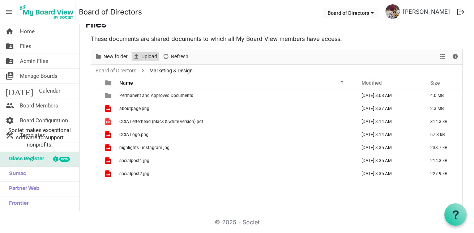
click at [149, 59] on span "Upload" at bounding box center [149, 56] width 17 height 9
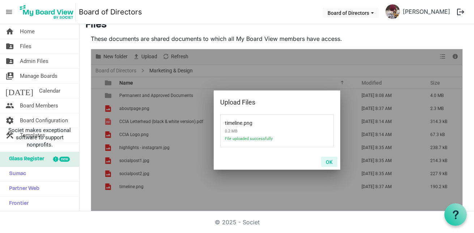
drag, startPoint x: 328, startPoint y: 162, endPoint x: 234, endPoint y: 114, distance: 105.6
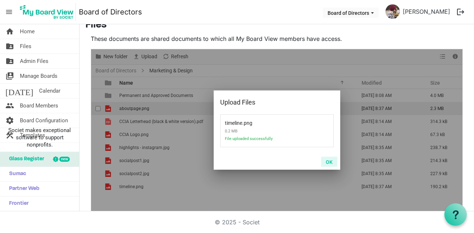
click at [327, 162] on button "OK" at bounding box center [329, 162] width 16 height 10
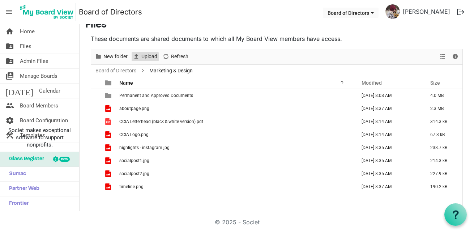
click at [151, 56] on span "Upload" at bounding box center [149, 56] width 17 height 9
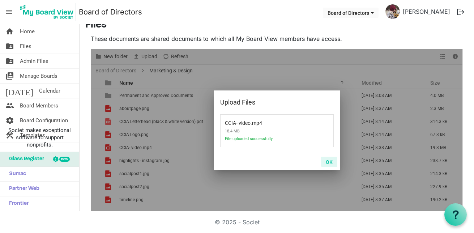
click at [329, 162] on button "OK" at bounding box center [329, 162] width 16 height 10
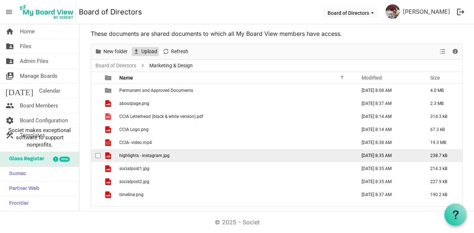
scroll to position [17, 0]
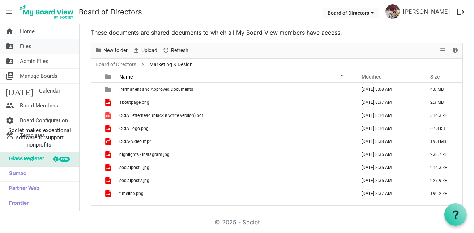
click at [28, 49] on span "Files" at bounding box center [26, 46] width 12 height 14
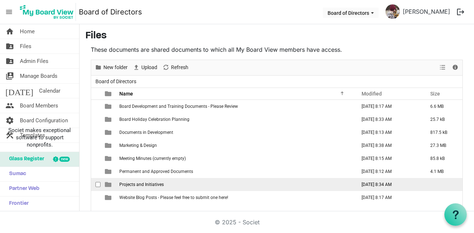
click at [163, 182] on td "Projects and Initiatives" at bounding box center [235, 184] width 237 height 13
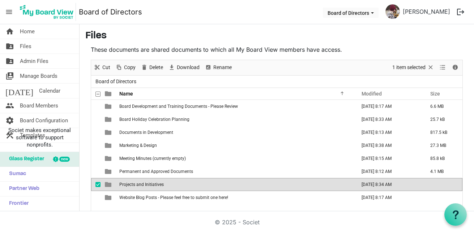
click at [163, 182] on td "Projects and Initiatives" at bounding box center [235, 184] width 237 height 13
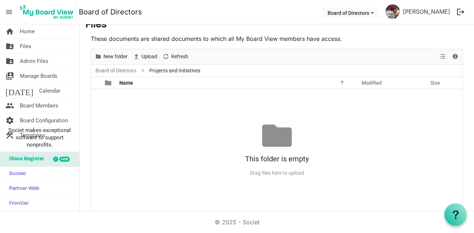
click at [150, 50] on div "Upload" at bounding box center [145, 56] width 30 height 15
click at [29, 45] on span "Files" at bounding box center [26, 46] width 12 height 14
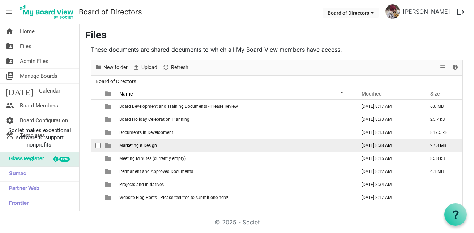
click at [153, 143] on span "Marketing & Design" at bounding box center [138, 145] width 38 height 5
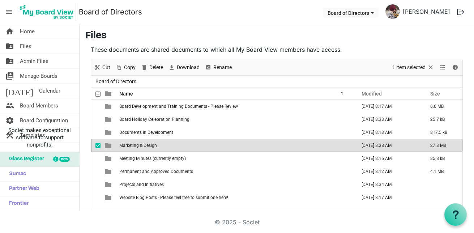
click at [153, 143] on span "Marketing & Design" at bounding box center [138, 145] width 38 height 5
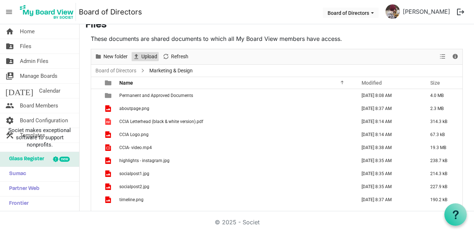
click at [147, 56] on span "Upload" at bounding box center [149, 56] width 17 height 9
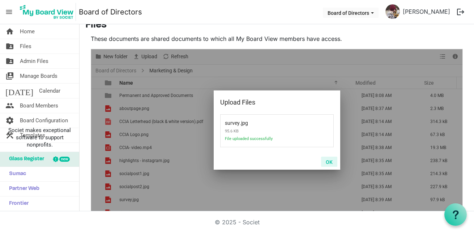
click at [325, 161] on button "OK" at bounding box center [329, 162] width 16 height 10
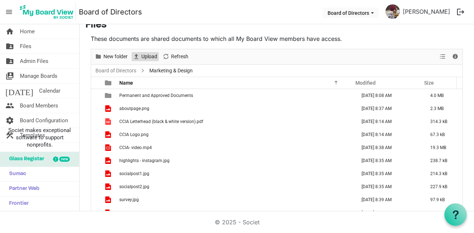
click at [143, 56] on span "Upload" at bounding box center [149, 56] width 17 height 9
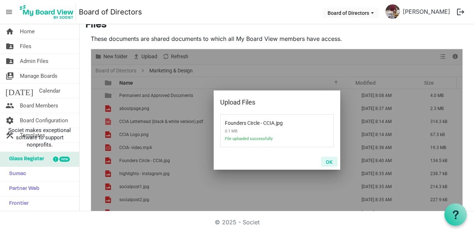
click at [324, 161] on button "OK" at bounding box center [329, 162] width 16 height 10
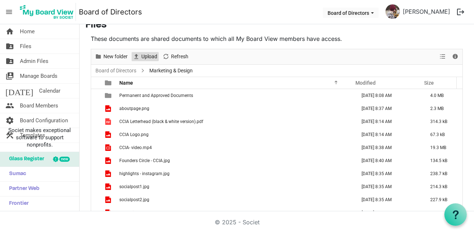
click at [144, 59] on span "Upload" at bounding box center [149, 56] width 17 height 9
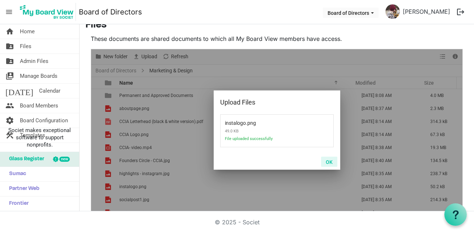
click at [324, 161] on button "OK" at bounding box center [329, 162] width 16 height 10
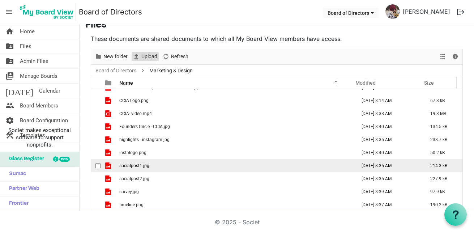
scroll to position [0, 0]
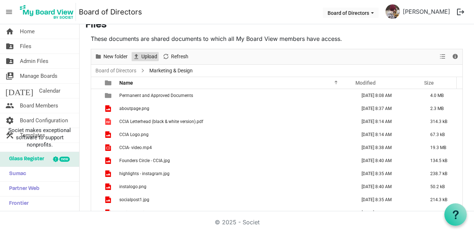
click at [151, 58] on span "Upload" at bounding box center [149, 56] width 17 height 9
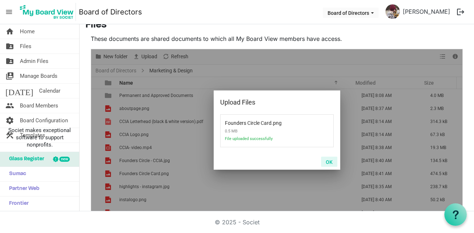
click at [329, 163] on button "OK" at bounding box center [329, 162] width 16 height 10
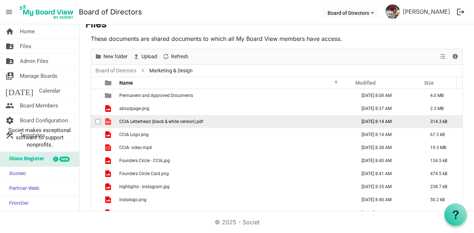
click at [180, 121] on span "CCIA Letterhead (black & white version).pdf" at bounding box center [161, 121] width 84 height 5
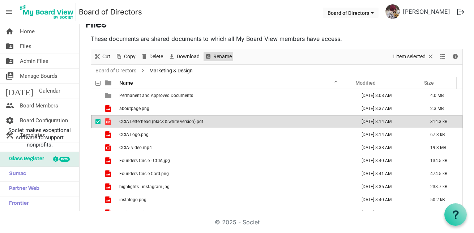
click at [213, 59] on span "Rename" at bounding box center [223, 56] width 20 height 9
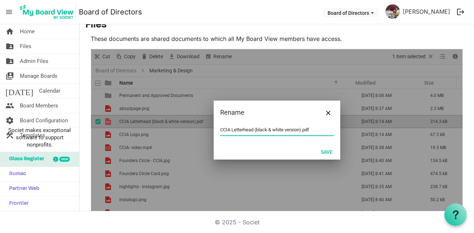
click at [280, 132] on input "CCIA Letterhead (black & white version).pdf" at bounding box center [276, 129] width 113 height 11
drag, startPoint x: 299, startPoint y: 129, endPoint x: 252, endPoint y: 129, distance: 47.0
click at [252, 129] on input "CCIA Letterhead (black & white version).pdf" at bounding box center [276, 129] width 113 height 11
type input "CCIA Letterhead.pdf"
click at [330, 153] on button "Save" at bounding box center [326, 151] width 21 height 10
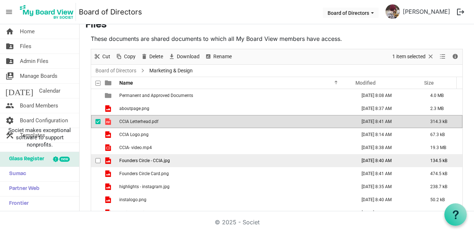
scroll to position [47, 0]
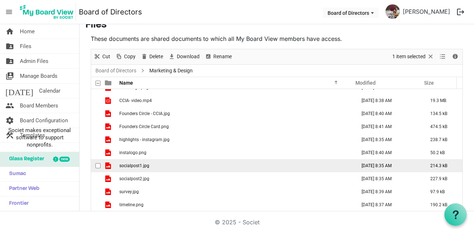
click at [167, 163] on td "socialpost1.jpg" at bounding box center [235, 165] width 237 height 13
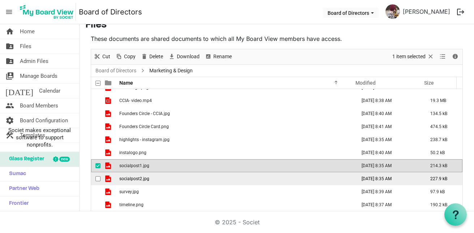
click at [99, 179] on span "checkbox" at bounding box center [97, 178] width 5 height 5
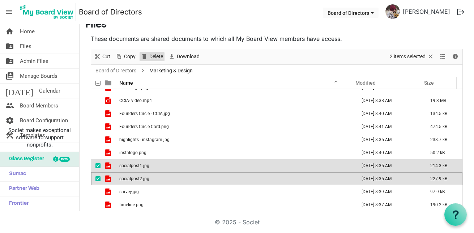
click at [159, 55] on span "Delete" at bounding box center [156, 56] width 15 height 9
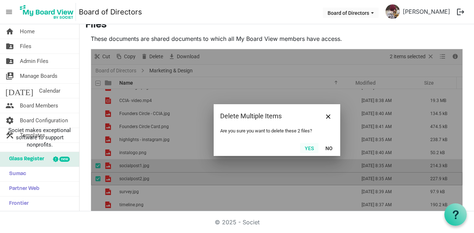
click at [303, 146] on button "Yes" at bounding box center [309, 148] width 18 height 10
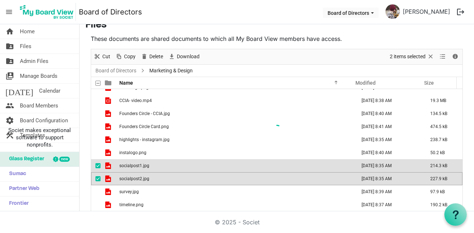
scroll to position [21, 0]
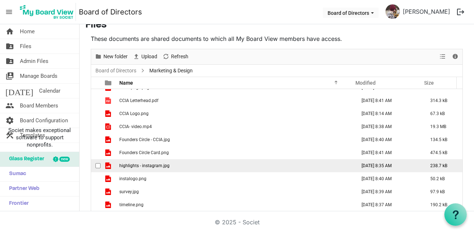
click at [129, 166] on span "highlights - instagram.jpg" at bounding box center [144, 165] width 50 height 5
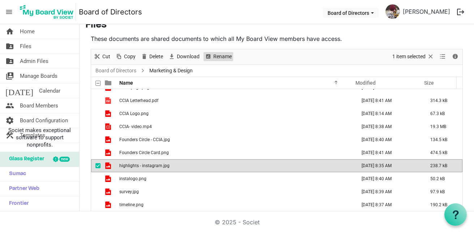
click at [205, 54] on span "Rename" at bounding box center [208, 56] width 9 height 9
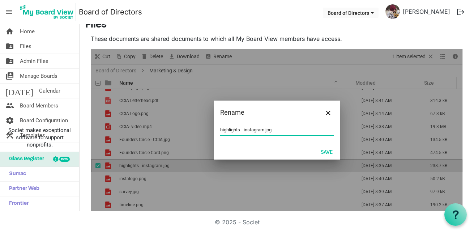
click at [254, 127] on input "highlights - instagram.jpg" at bounding box center [276, 129] width 113 height 11
drag, startPoint x: 243, startPoint y: 129, endPoint x: 216, endPoint y: 130, distance: 26.8
click at [216, 130] on div "highlights - instagram.jpg" at bounding box center [277, 133] width 127 height 19
click at [239, 129] on input "Instagram.jpg" at bounding box center [276, 129] width 113 height 11
click at [327, 150] on button "Save" at bounding box center [326, 151] width 21 height 10
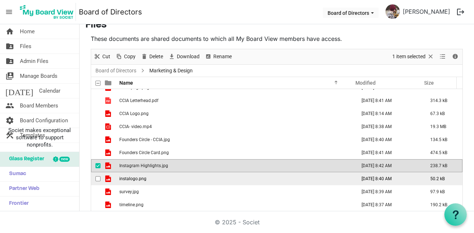
click at [212, 175] on td "instalogo.png" at bounding box center [235, 178] width 237 height 13
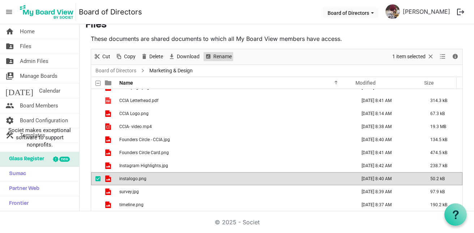
click at [223, 55] on span "Rename" at bounding box center [223, 56] width 20 height 9
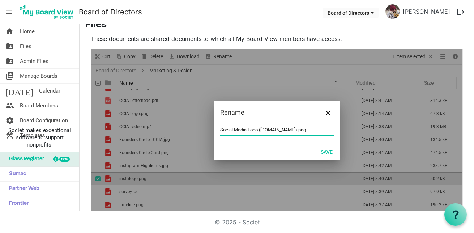
drag, startPoint x: 282, startPoint y: 129, endPoint x: 256, endPoint y: 130, distance: 26.4
click at [256, 130] on input "Social Media Logo (Black.Pink).png" at bounding box center [276, 129] width 113 height 11
click at [329, 154] on button "Save" at bounding box center [326, 151] width 21 height 10
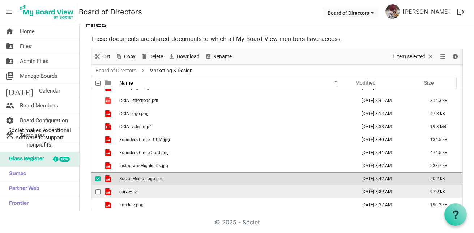
click at [129, 194] on td "survey.jpg" at bounding box center [235, 191] width 237 height 13
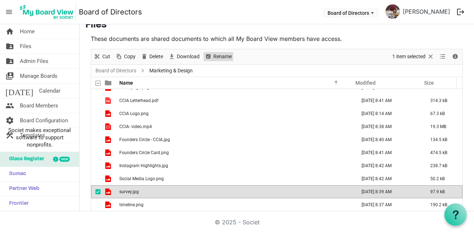
click at [213, 55] on span "Rename" at bounding box center [223, 56] width 20 height 9
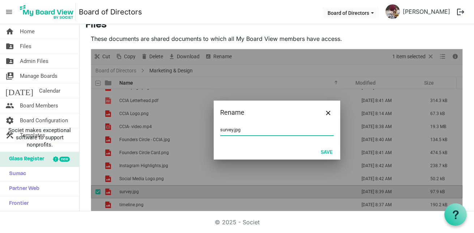
click at [230, 128] on input "survey.jpg" at bounding box center [276, 129] width 113 height 11
click at [319, 153] on button "Save" at bounding box center [326, 151] width 21 height 10
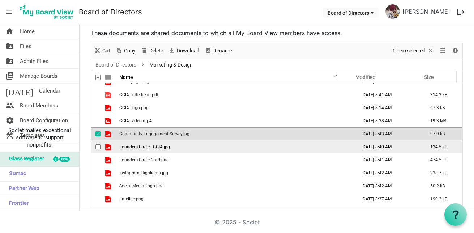
scroll to position [17, 0]
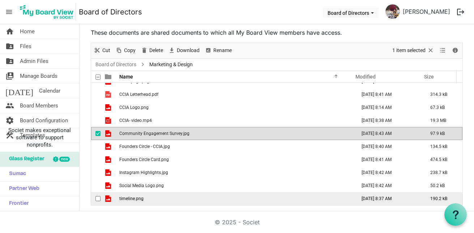
click at [164, 197] on td "timeline.png" at bounding box center [235, 198] width 237 height 13
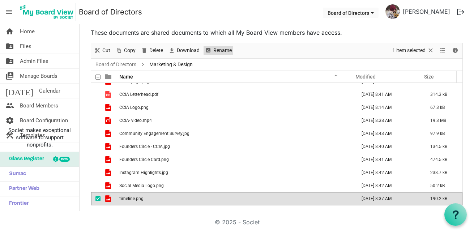
click at [216, 52] on span "Rename" at bounding box center [223, 50] width 20 height 9
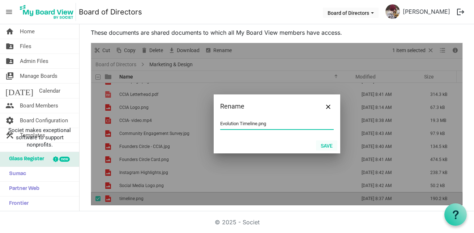
type input "Evolution Timeline.png"
click at [326, 142] on button "Save" at bounding box center [326, 145] width 21 height 10
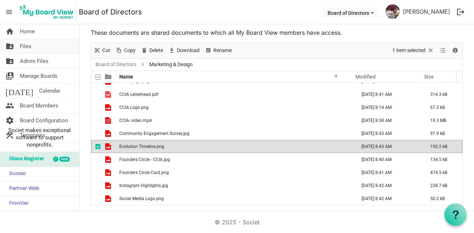
click at [38, 46] on link "folder_shared Files" at bounding box center [39, 46] width 79 height 14
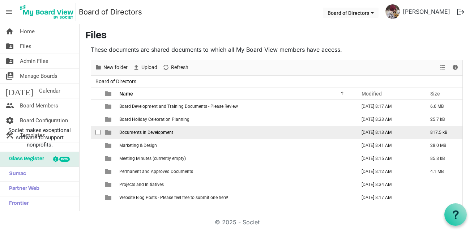
click at [194, 132] on td "Documents in Development" at bounding box center [235, 132] width 237 height 13
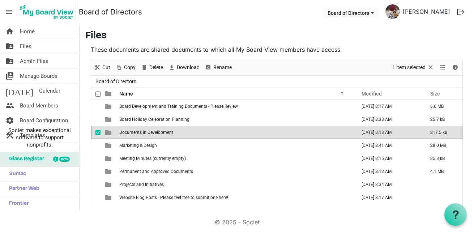
click at [194, 132] on td "Documents in Development" at bounding box center [235, 132] width 237 height 13
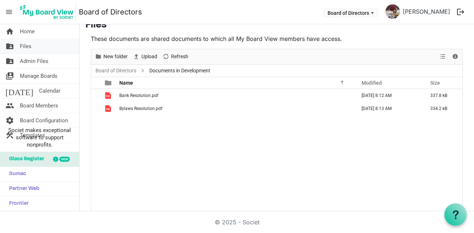
click at [28, 43] on span "Files" at bounding box center [26, 46] width 12 height 14
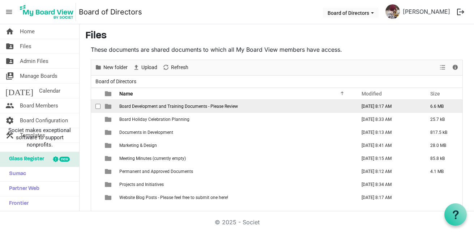
click at [179, 108] on span "Board Development and Training Documents - Please Review" at bounding box center [178, 106] width 119 height 5
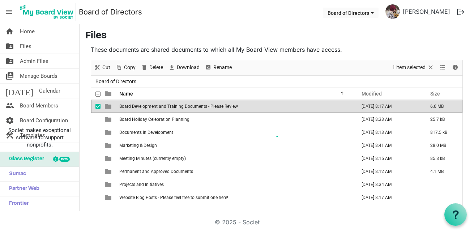
scroll to position [11, 0]
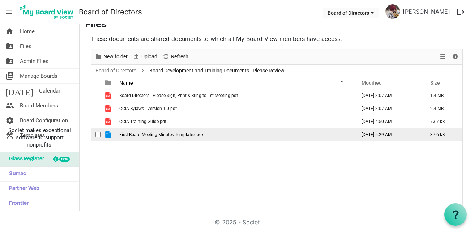
click at [136, 137] on span "First Board Meeting Minutes Template.docx" at bounding box center [161, 134] width 84 height 5
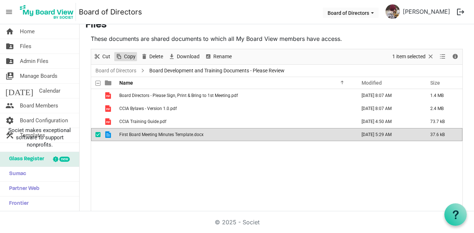
click at [125, 56] on span "Copy" at bounding box center [129, 56] width 13 height 9
click at [40, 47] on link "folder_shared Files" at bounding box center [39, 46] width 79 height 14
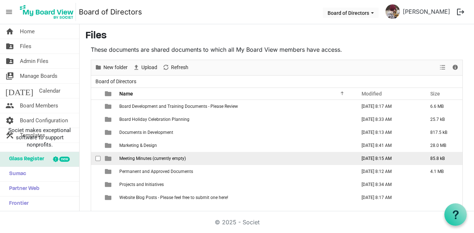
click at [177, 161] on td "Meeting Minutes (currently empty)" at bounding box center [235, 158] width 237 height 13
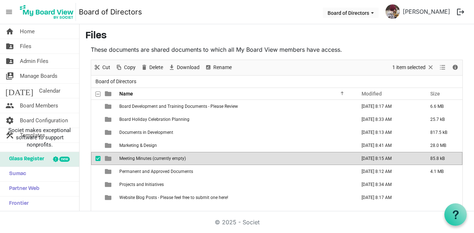
click at [177, 161] on td "Meeting Minutes (currently empty)" at bounding box center [235, 158] width 237 height 13
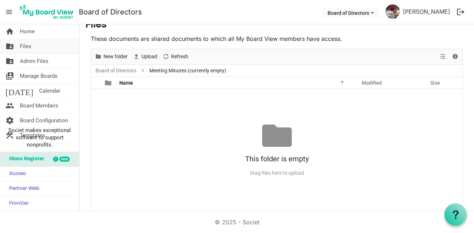
click at [36, 46] on link "folder_shared Files" at bounding box center [39, 46] width 79 height 14
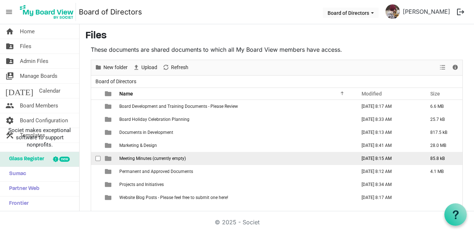
click at [168, 160] on span "Meeting Minutes (currently empty)" at bounding box center [152, 158] width 67 height 5
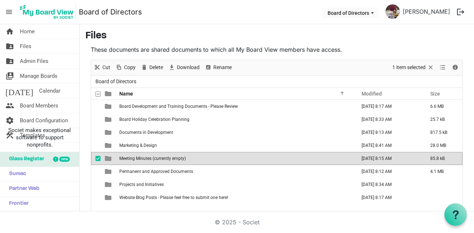
click at [168, 160] on span "Meeting Minutes (currently empty)" at bounding box center [152, 158] width 67 height 5
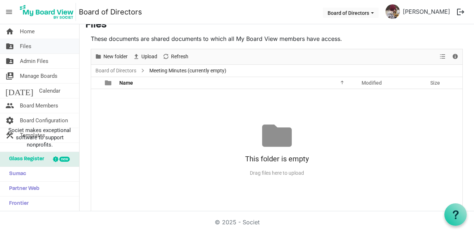
click at [35, 50] on link "folder_shared Files" at bounding box center [39, 46] width 79 height 14
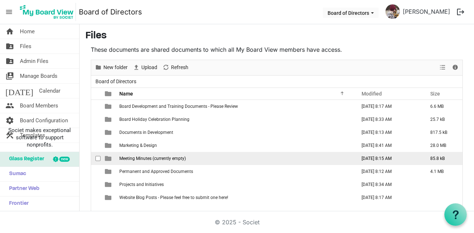
click at [167, 156] on span "Meeting Minutes (currently empty)" at bounding box center [152, 158] width 67 height 5
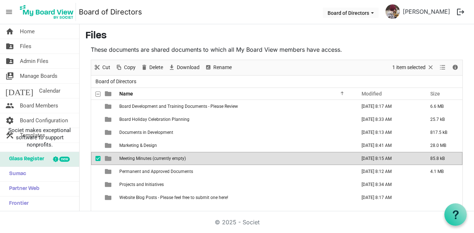
click at [167, 156] on span "Meeting Minutes (currently empty)" at bounding box center [152, 158] width 67 height 5
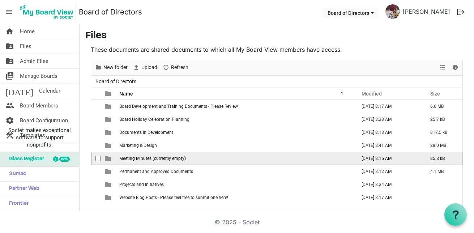
click at [167, 156] on span "Meeting Minutes (currently empty)" at bounding box center [152, 158] width 67 height 5
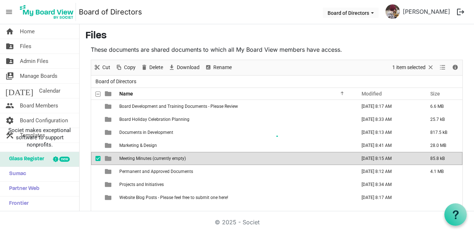
scroll to position [11, 0]
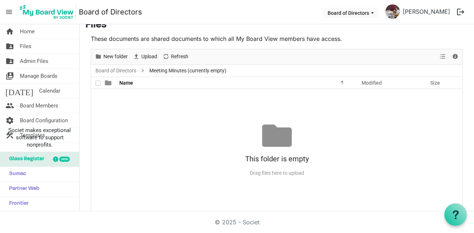
click at [97, 84] on div at bounding box center [98, 82] width 10 height 10
click at [101, 83] on th at bounding box center [108, 83] width 17 height 12
click at [97, 84] on div at bounding box center [98, 82] width 10 height 10
click at [157, 106] on div "No records to display This folder is empty Drag files here to upload" at bounding box center [276, 150] width 371 height 122
click at [51, 49] on link "folder_shared Files" at bounding box center [39, 46] width 79 height 14
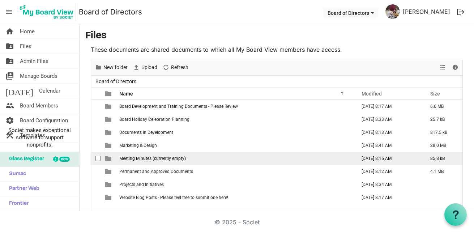
click at [170, 161] on td "Meeting Minutes (currently empty)" at bounding box center [235, 158] width 237 height 13
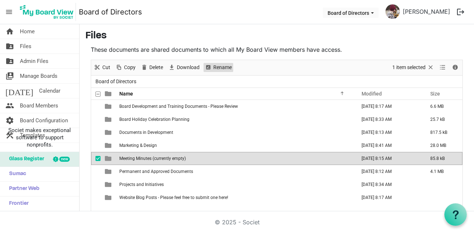
click at [219, 68] on span "Rename" at bounding box center [223, 67] width 20 height 9
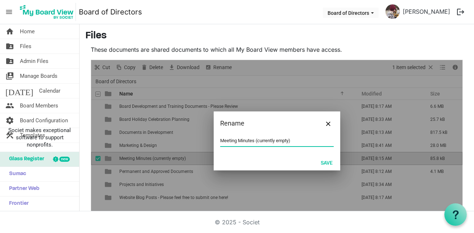
click at [246, 140] on input "Meeting Minutes (currently empty)" at bounding box center [276, 140] width 113 height 11
drag, startPoint x: 254, startPoint y: 139, endPoint x: 292, endPoint y: 140, distance: 38.0
click at [292, 140] on input "Meeting Minutes (currently empty)" at bounding box center [276, 140] width 113 height 11
type input "Meeting Minutes 2025"
click at [320, 160] on button "Save" at bounding box center [326, 162] width 21 height 10
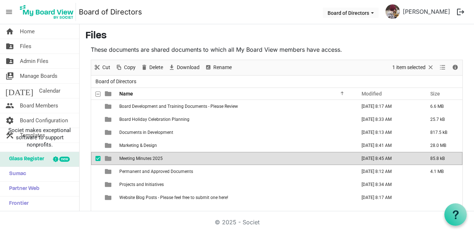
click at [277, 80] on ul "Board of Directors" at bounding box center [276, 82] width 371 height 12
click at [288, 55] on div "These documents are shared documents to which all My Board View members have ac…" at bounding box center [276, 133] width 383 height 177
click at [47, 104] on span "Board Members" at bounding box center [39, 105] width 38 height 14
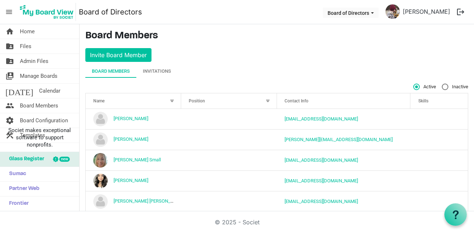
click at [442, 89] on label "Inactive" at bounding box center [455, 86] width 26 height 7
click at [442, 84] on input "Inactive" at bounding box center [442, 83] width 0 height 0
radio input "true"
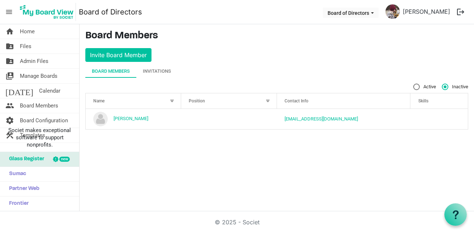
click at [418, 87] on label "Active" at bounding box center [424, 86] width 23 height 7
click at [414, 84] on input "Active" at bounding box center [413, 83] width 0 height 0
radio input "true"
